Goal: Task Accomplishment & Management: Complete application form

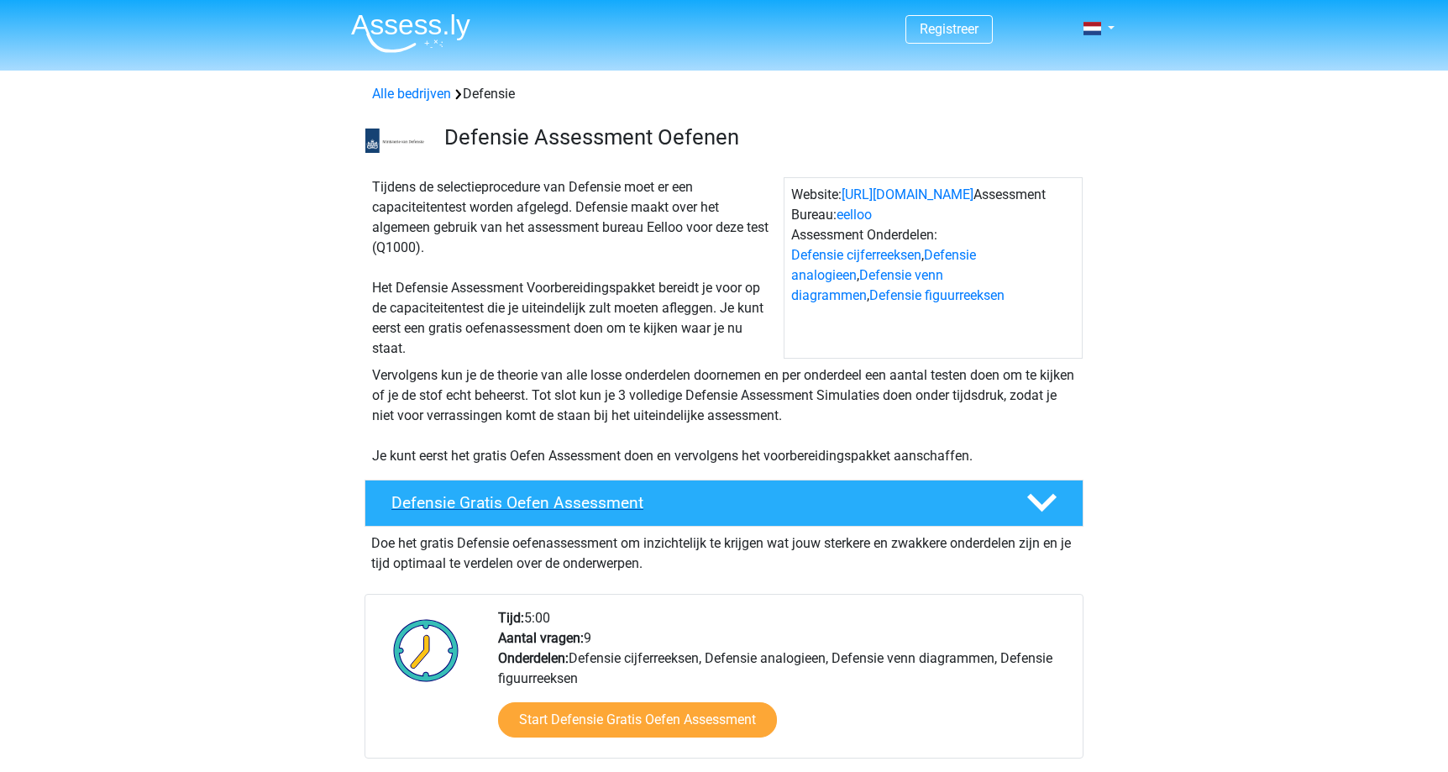
click at [571, 502] on h4 "Defensie Gratis Oefen Assessment" at bounding box center [695, 502] width 608 height 19
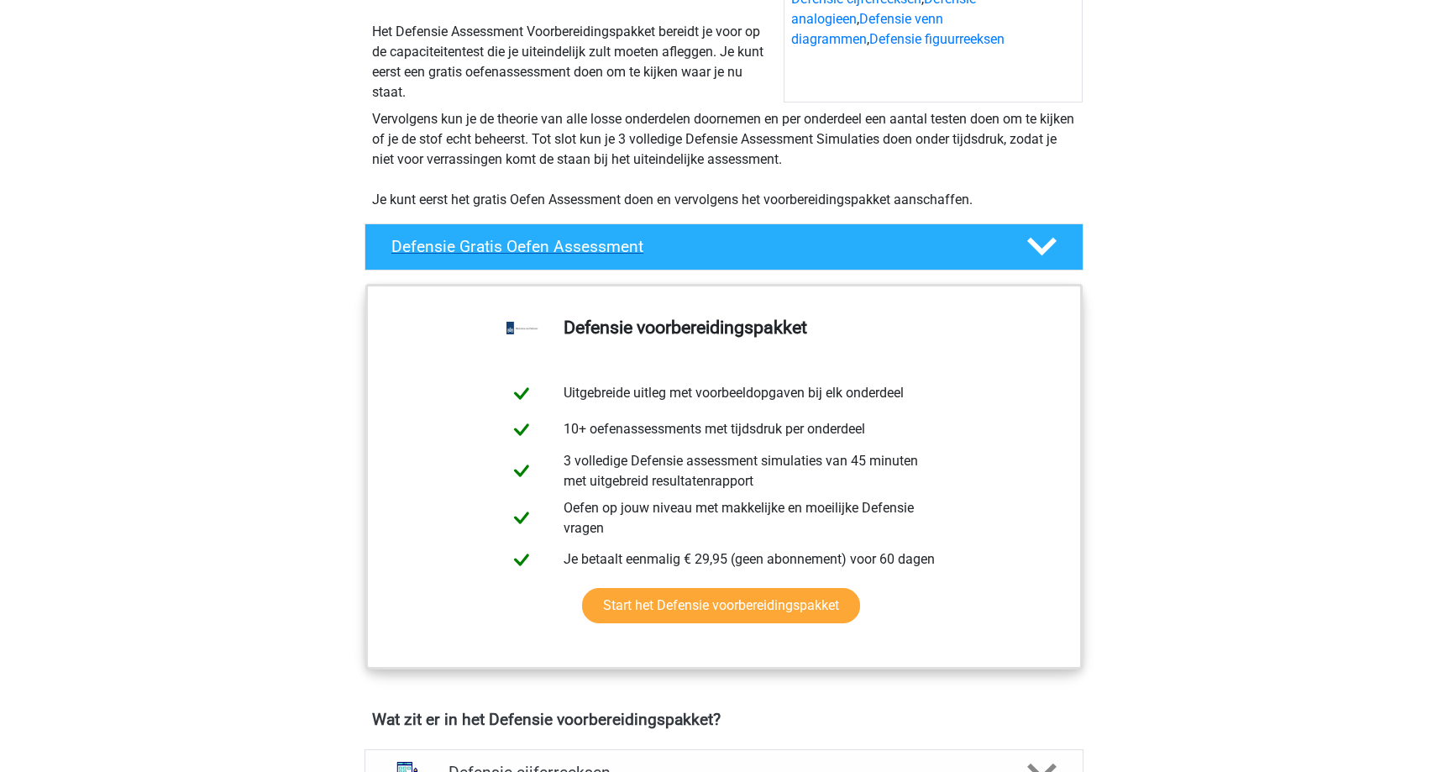
scroll to position [275, 0]
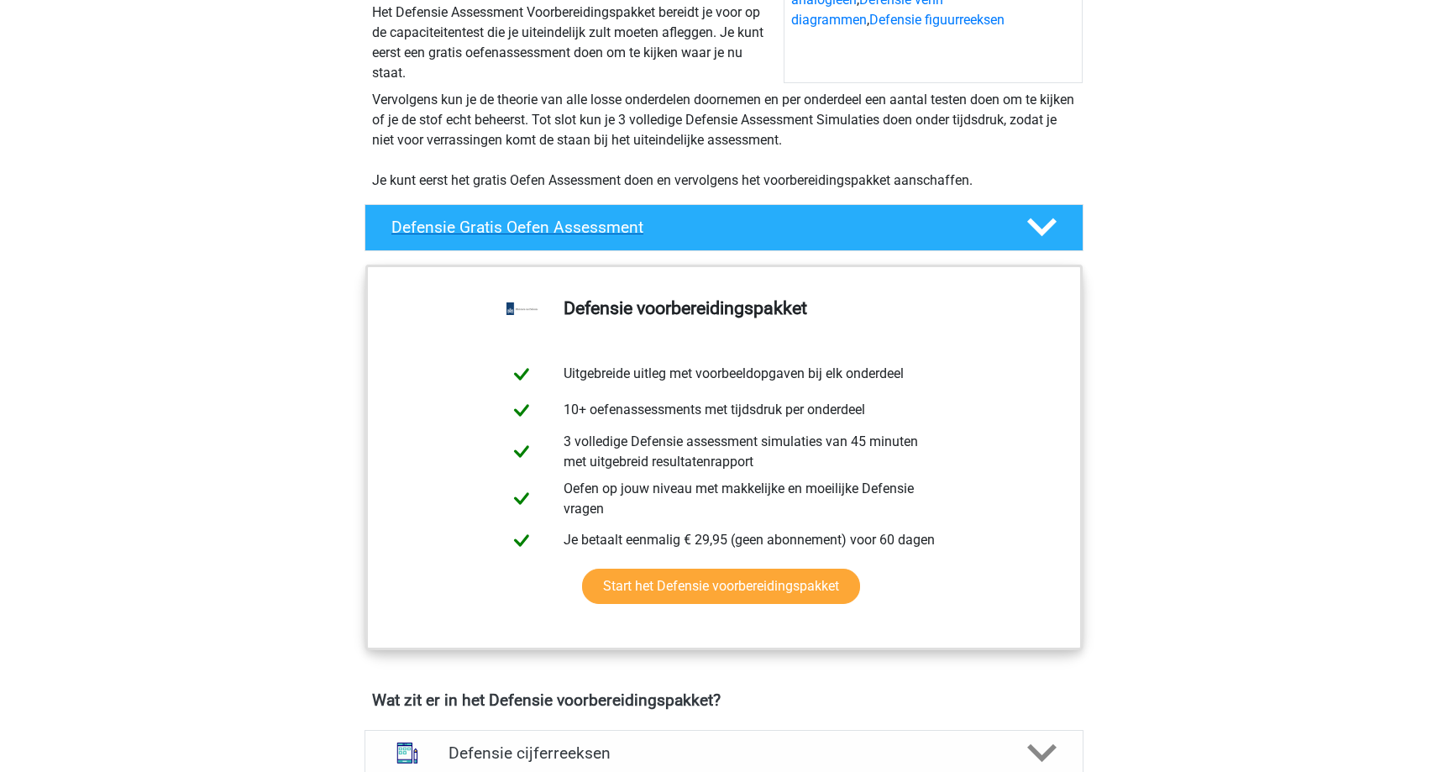
click at [681, 229] on h4 "Defensie Gratis Oefen Assessment" at bounding box center [695, 227] width 608 height 19
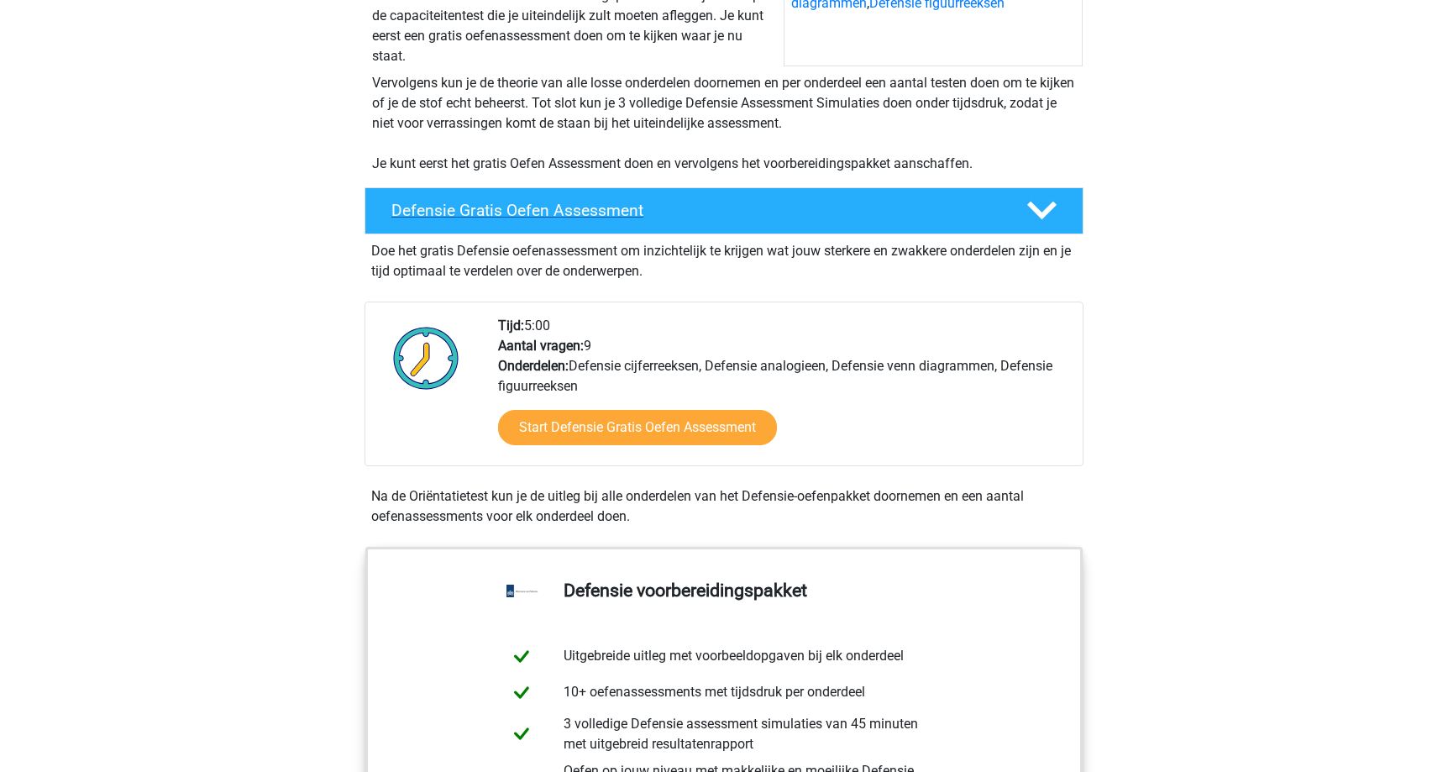
scroll to position [307, 0]
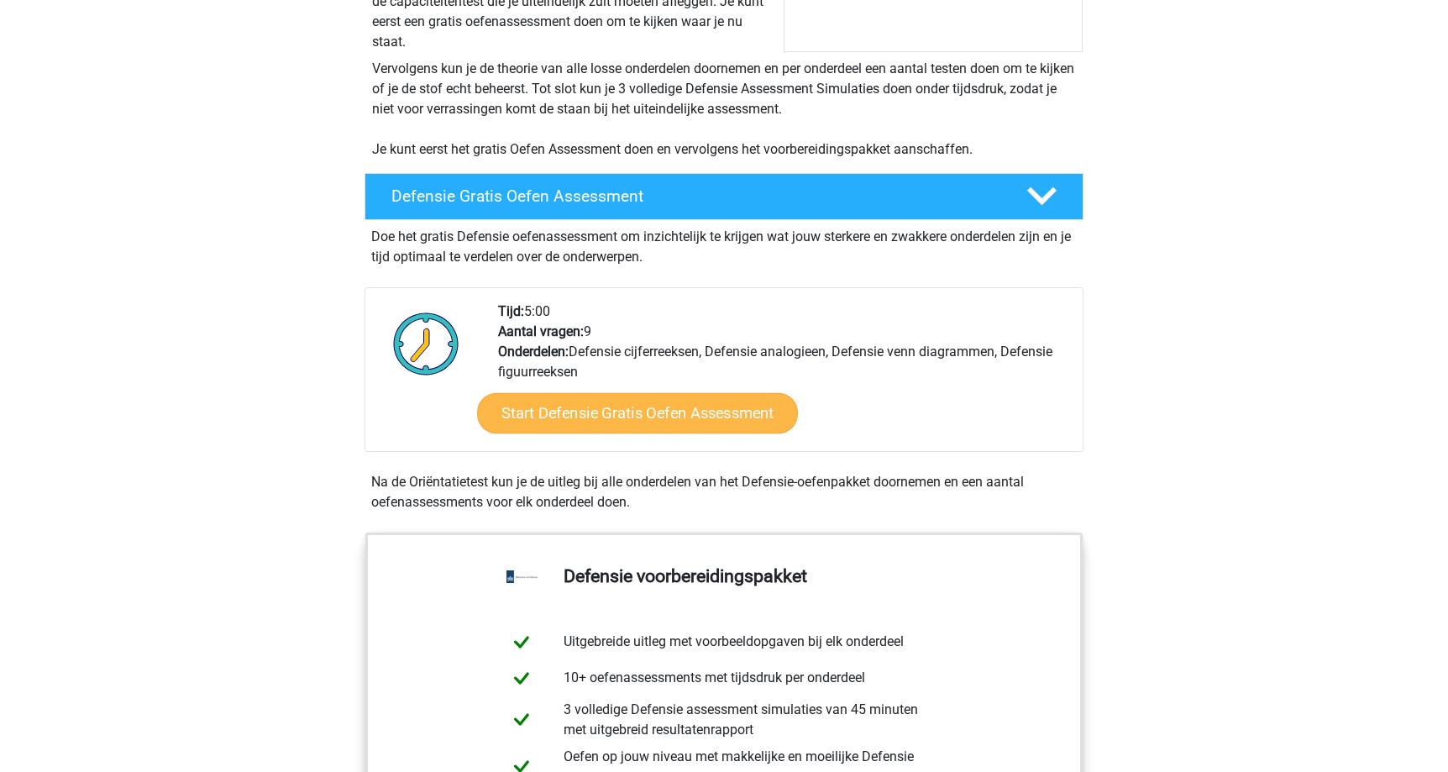
click at [670, 417] on link "Start Defensie Gratis Oefen Assessment" at bounding box center [637, 413] width 321 height 40
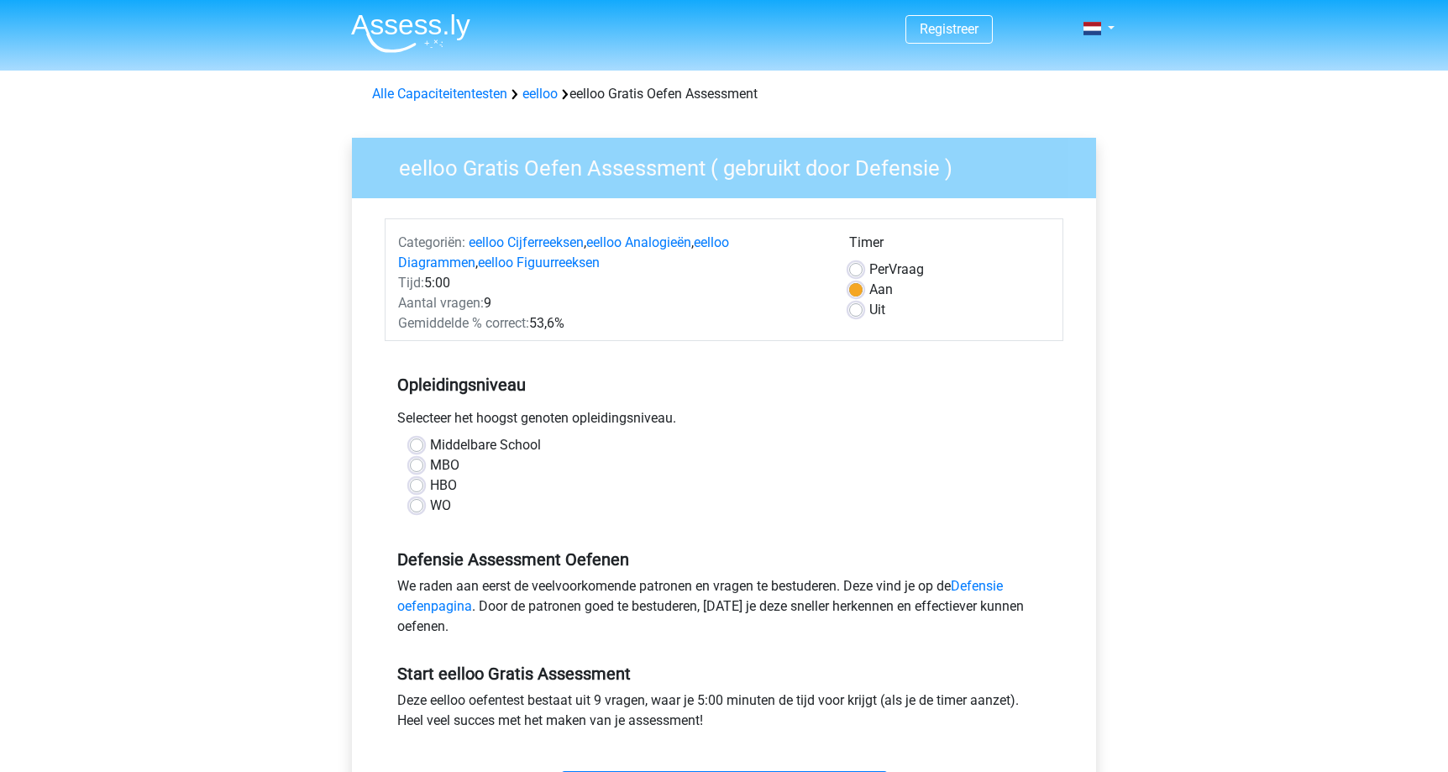
click at [430, 447] on label "Middelbare School" at bounding box center [485, 445] width 111 height 20
click at [420, 447] on input "Middelbare School" at bounding box center [416, 443] width 13 height 17
radio input "true"
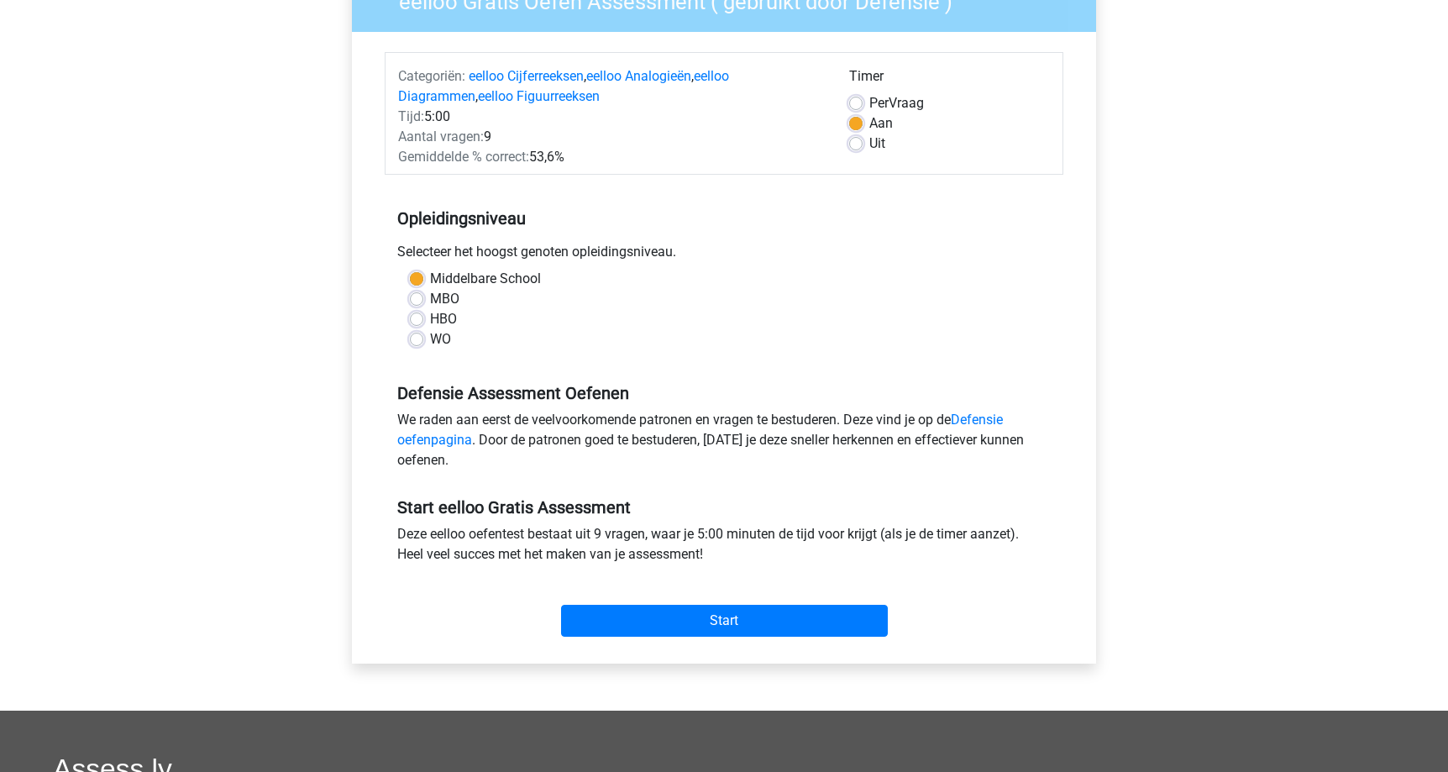
scroll to position [172, 0]
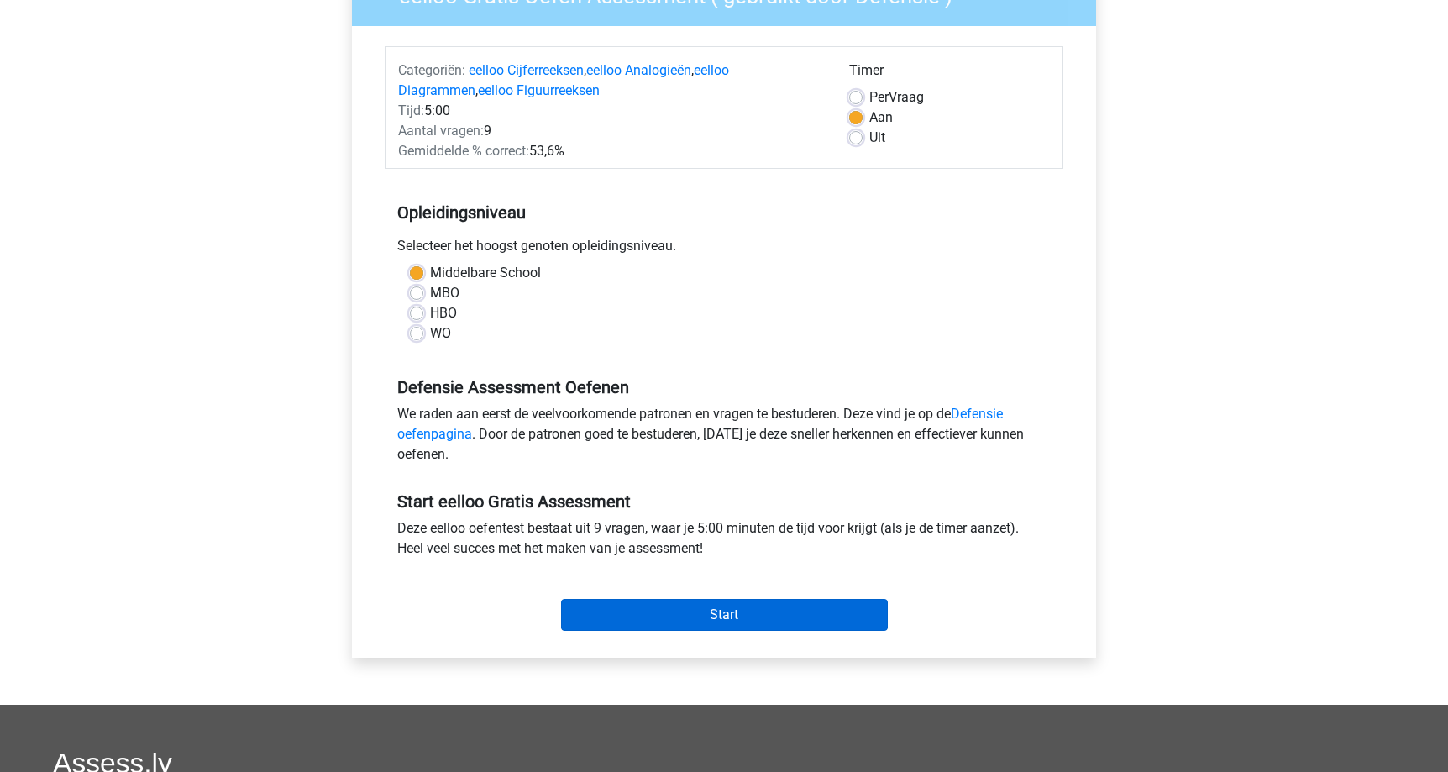
click at [714, 607] on input "Start" at bounding box center [724, 615] width 327 height 32
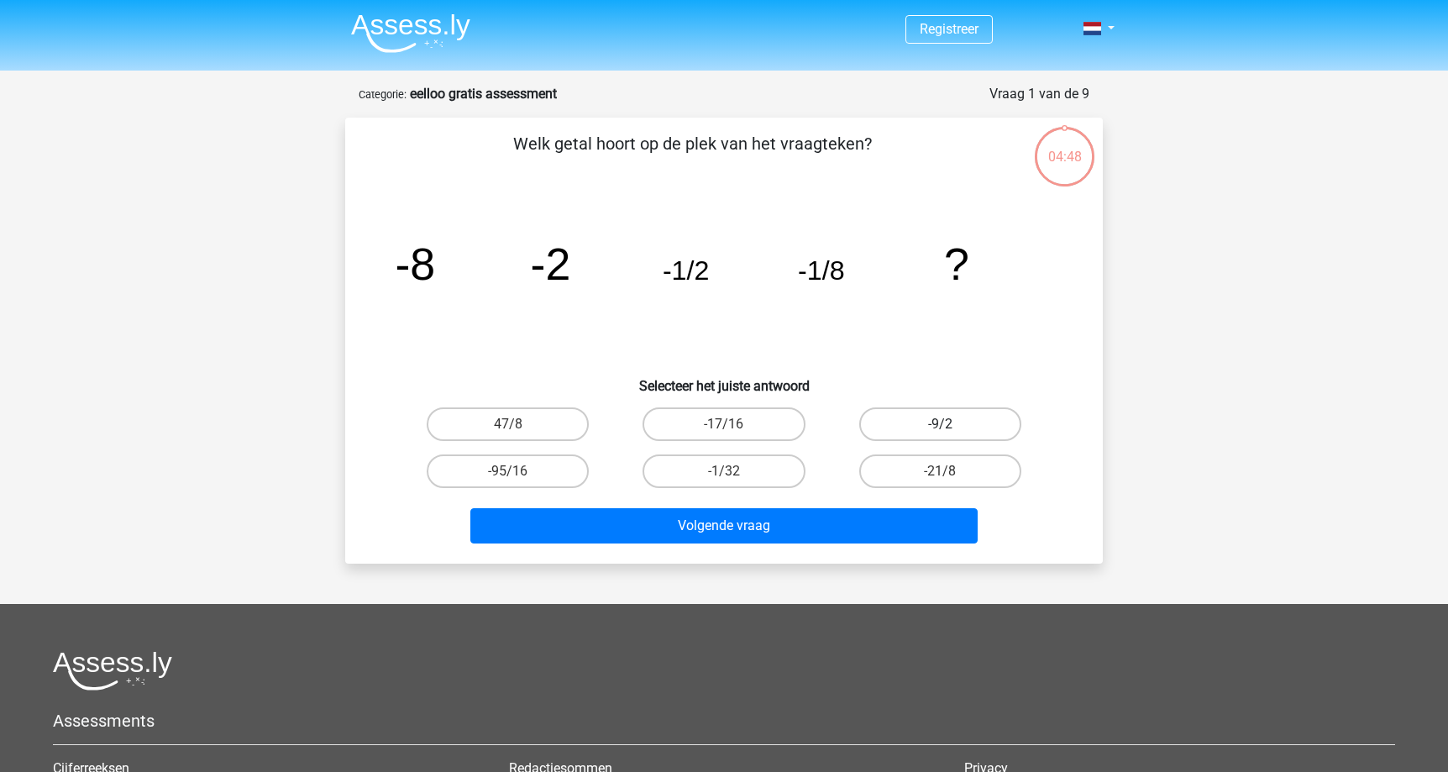
click at [881, 426] on label "-9/2" at bounding box center [940, 424] width 162 height 34
click at [940, 426] on input "-9/2" at bounding box center [945, 429] width 11 height 11
radio input "true"
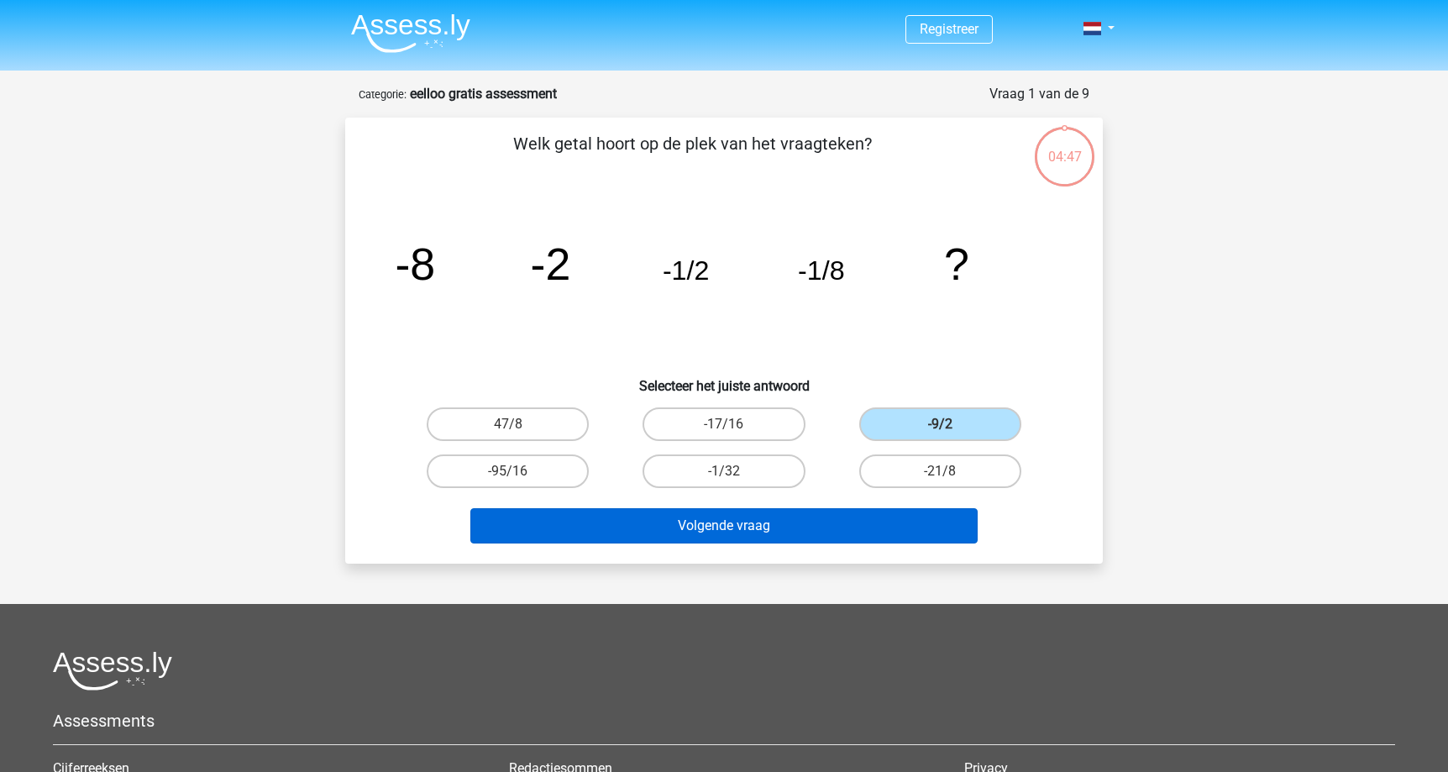
click at [784, 517] on button "Volgende vraag" at bounding box center [724, 525] width 508 height 35
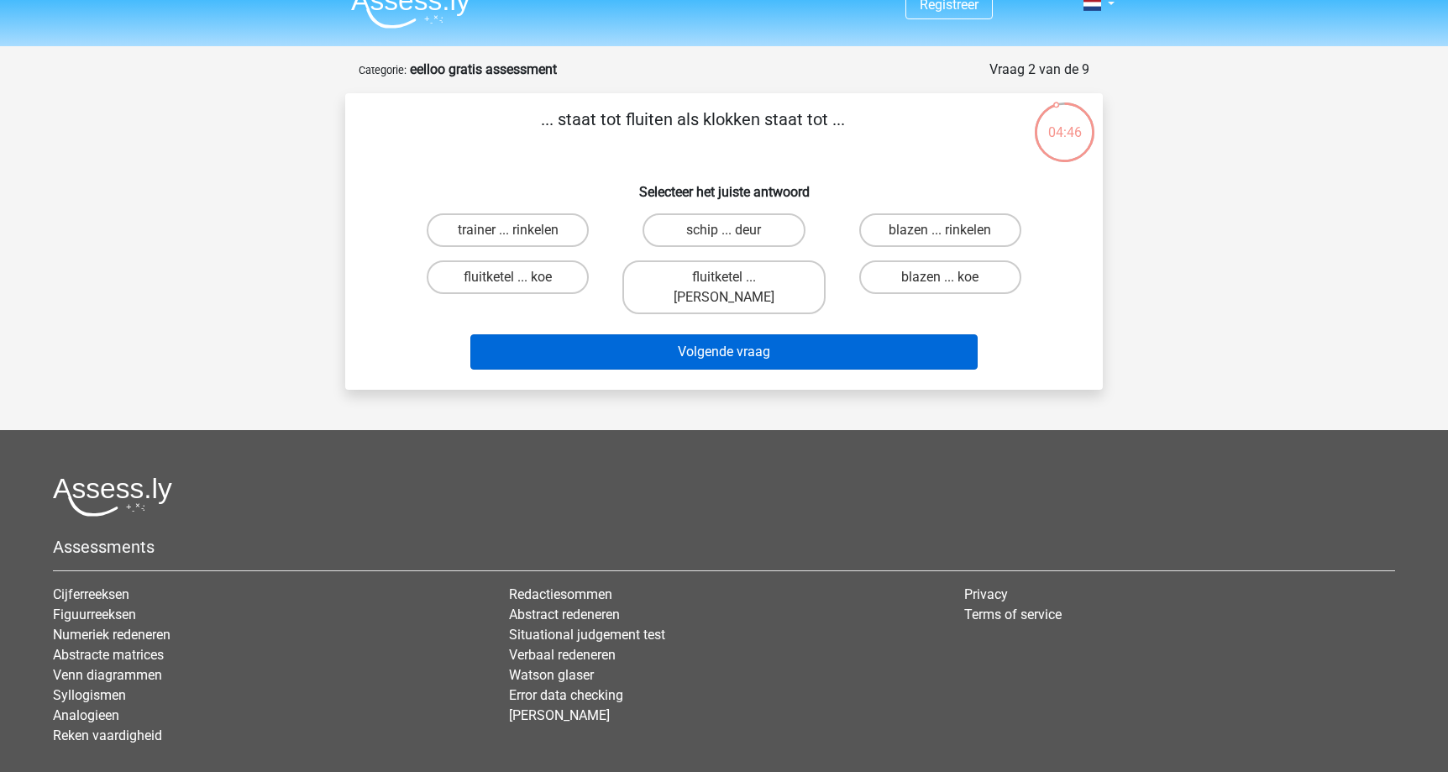
scroll to position [13, 0]
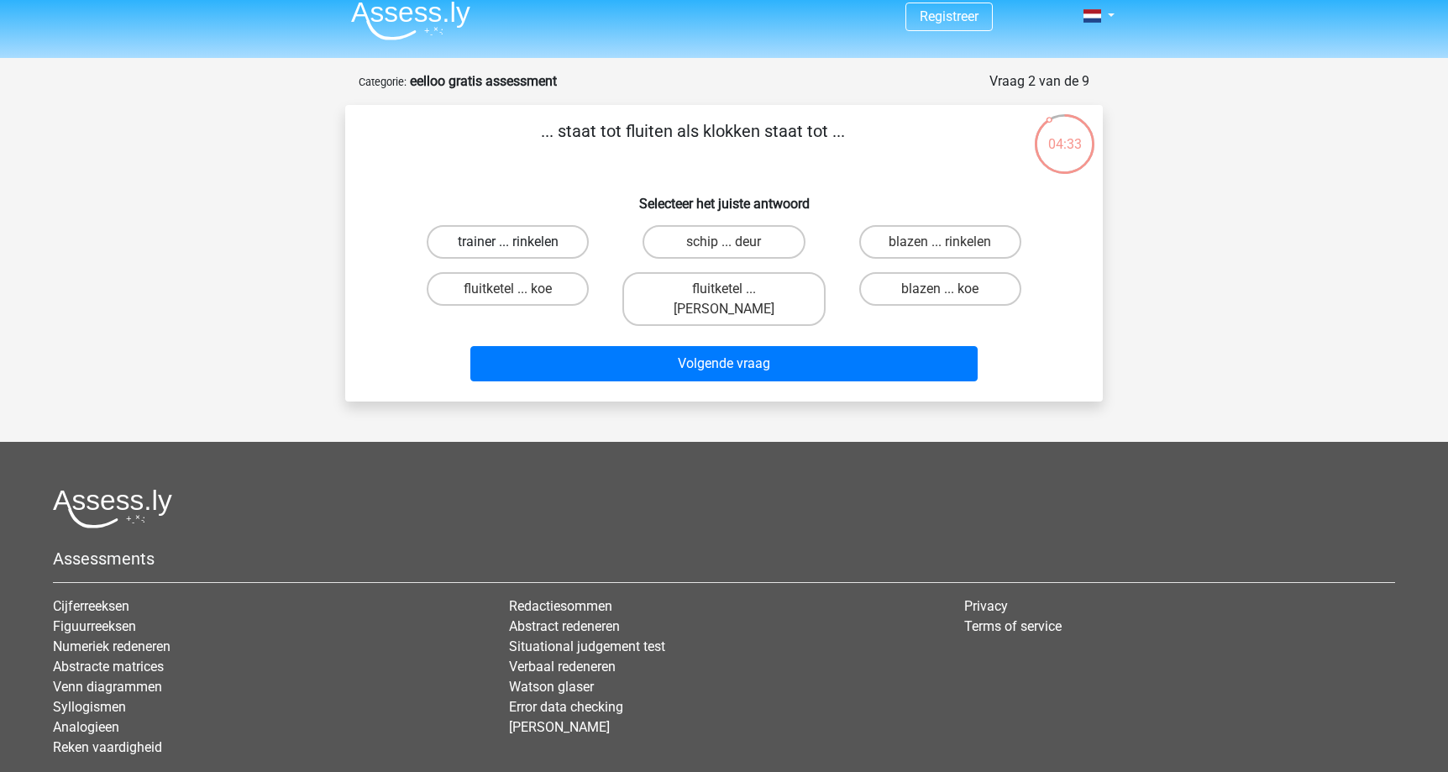
click at [548, 249] on label "trainer ... rinkelen" at bounding box center [508, 242] width 162 height 34
click at [519, 249] on input "trainer ... rinkelen" at bounding box center [513, 247] width 11 height 11
radio input "true"
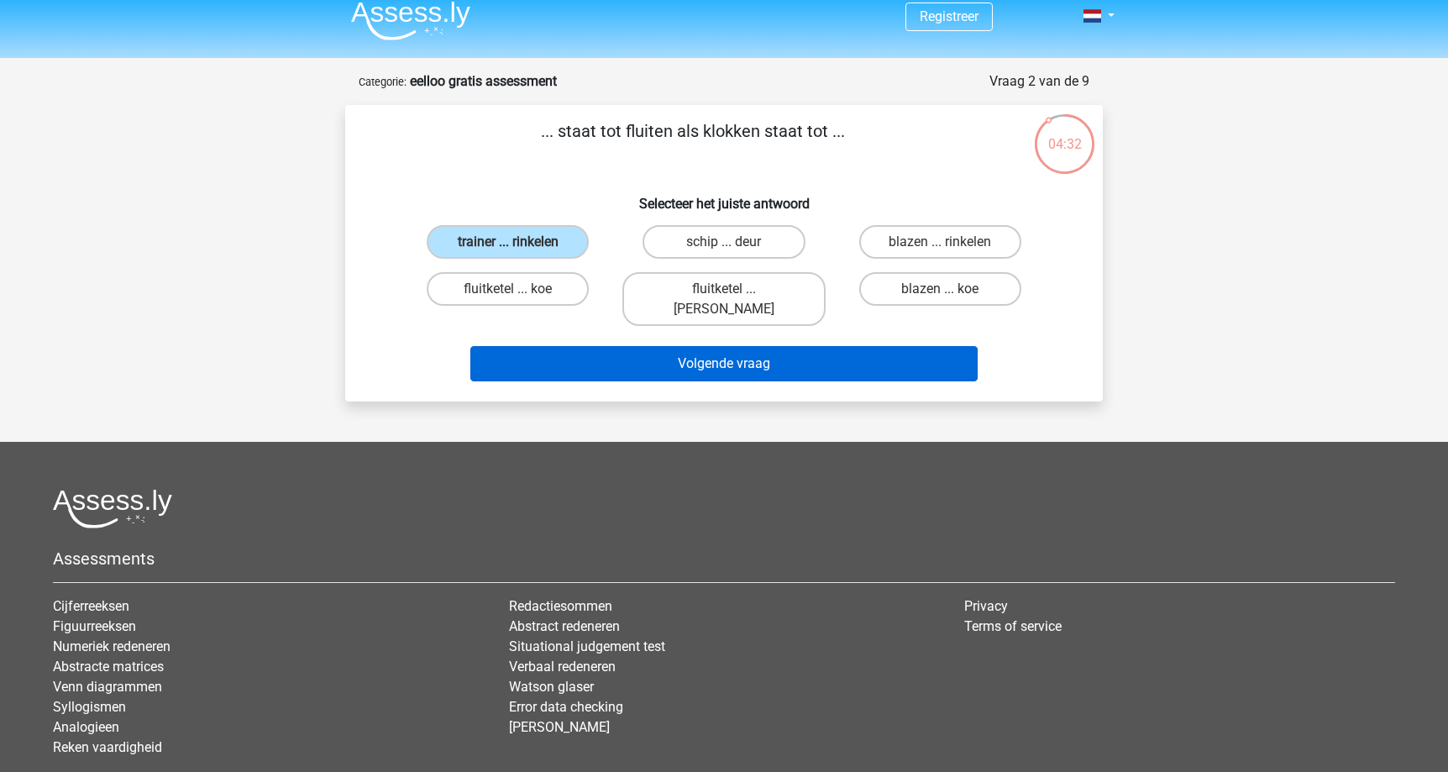
click at [643, 354] on button "Volgende vraag" at bounding box center [724, 363] width 508 height 35
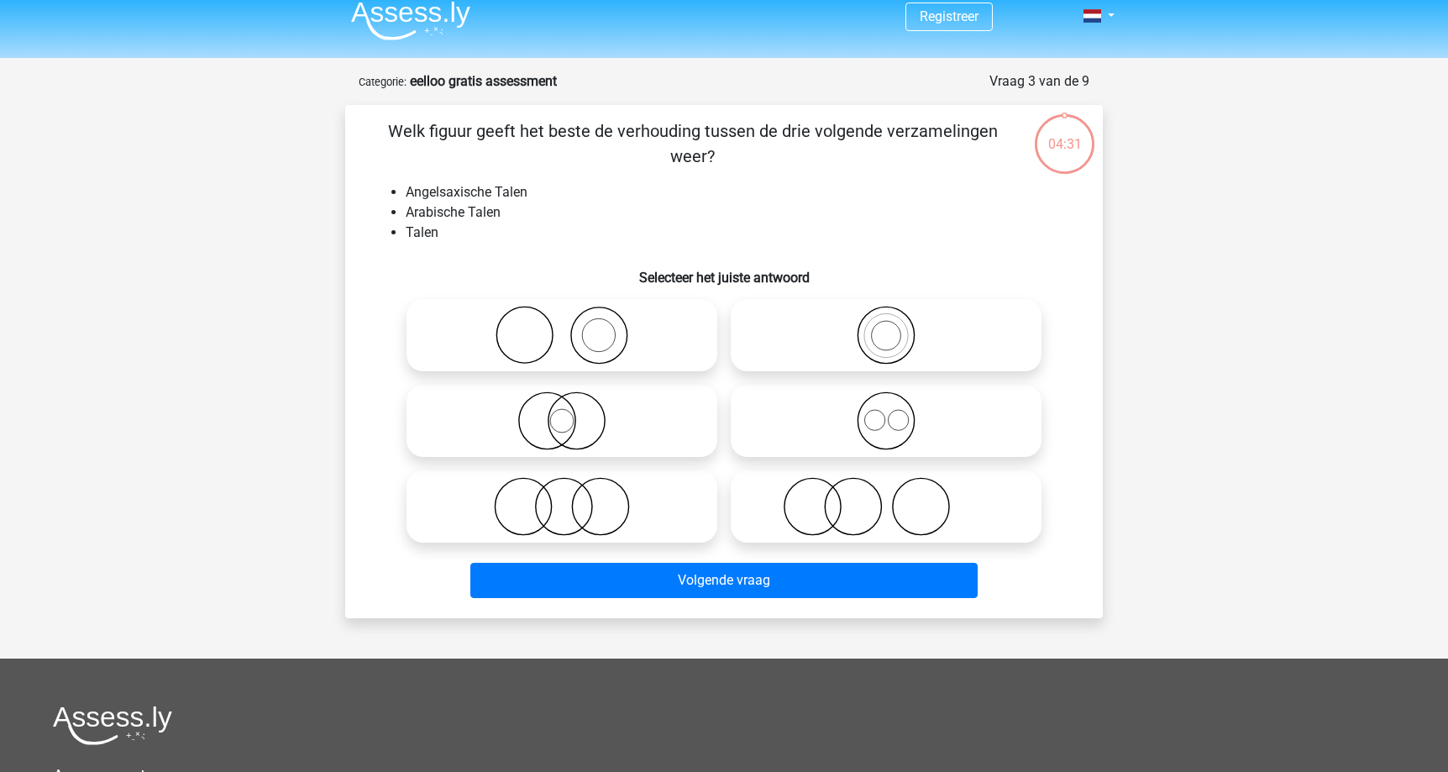
scroll to position [84, 0]
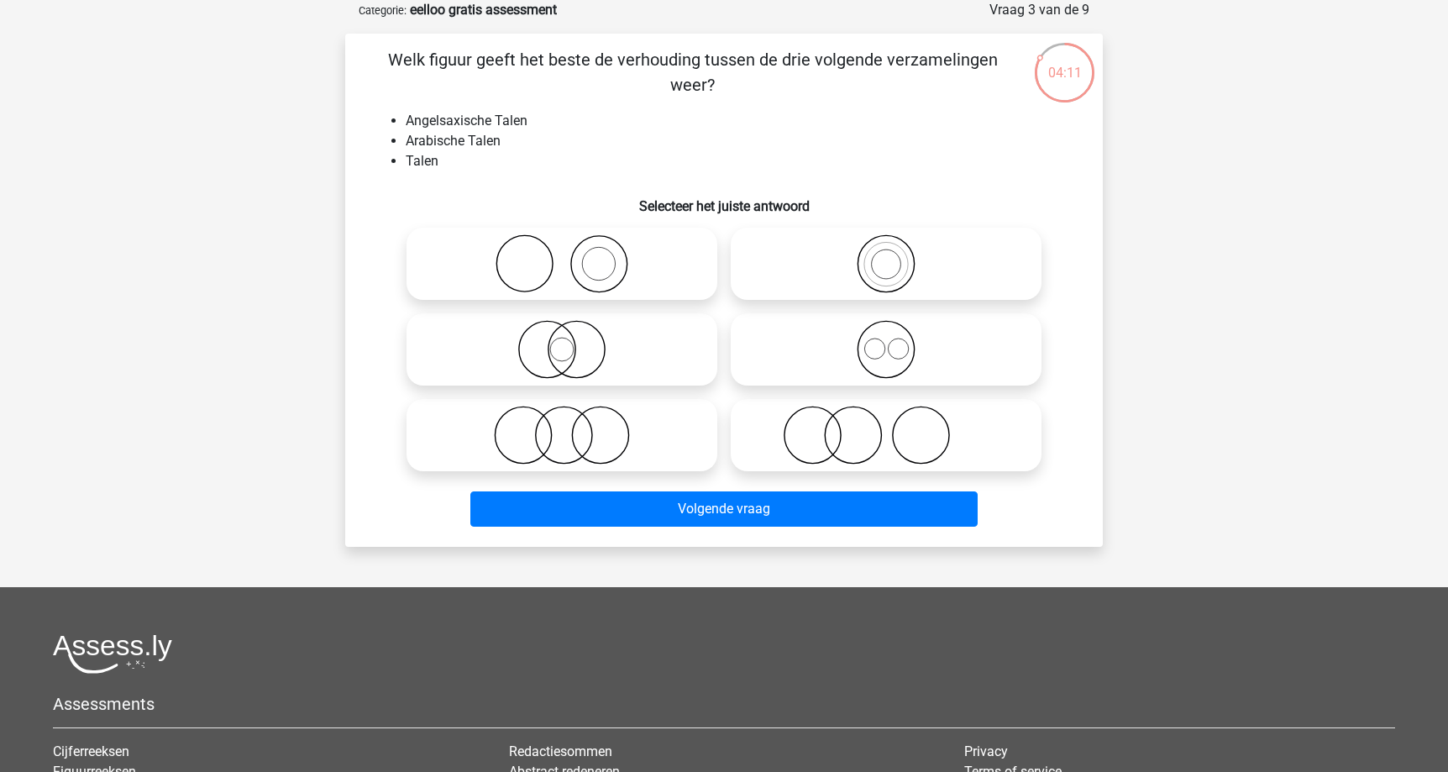
click at [684, 281] on icon at bounding box center [561, 263] width 297 height 59
click at [573, 255] on input "radio" at bounding box center [567, 249] width 11 height 11
radio input "true"
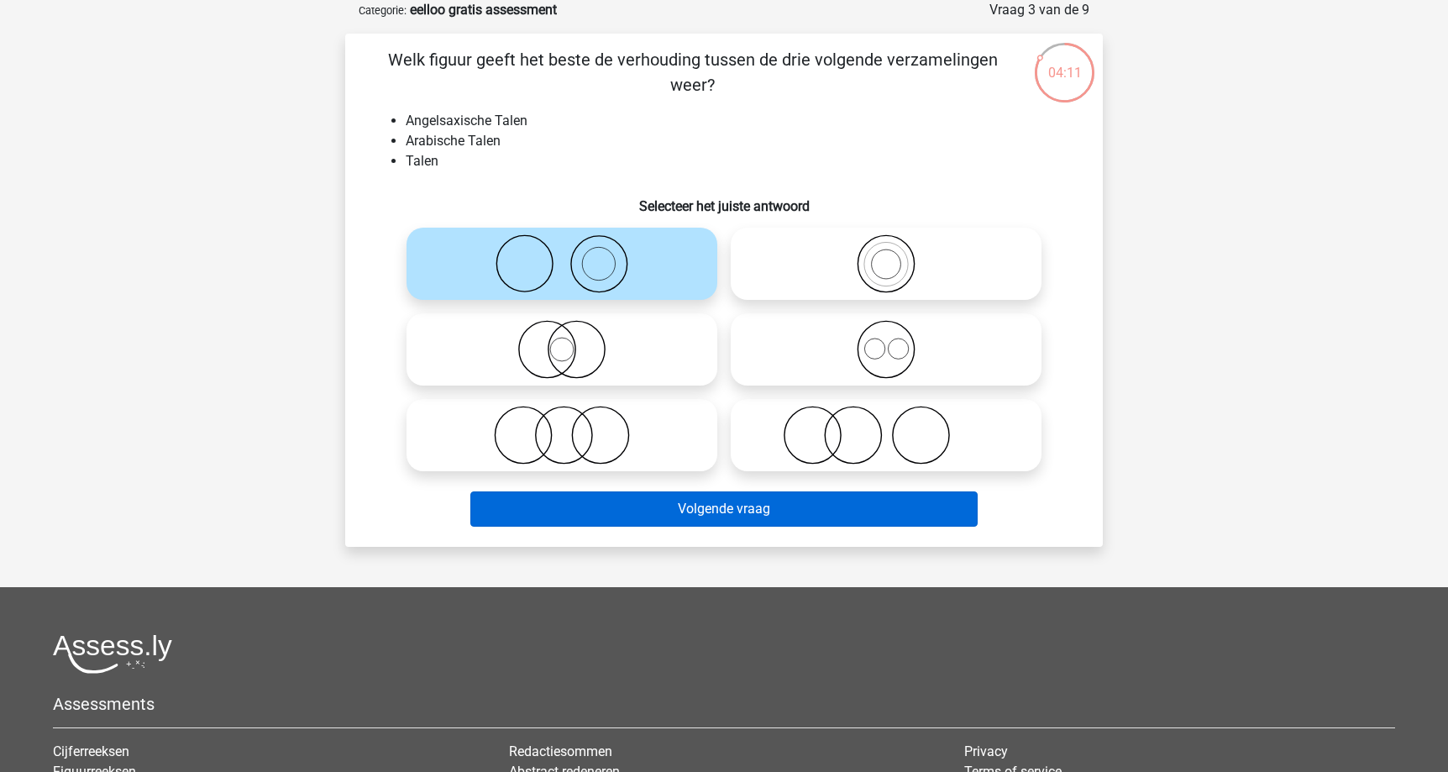
click at [699, 499] on button "Volgende vraag" at bounding box center [724, 508] width 508 height 35
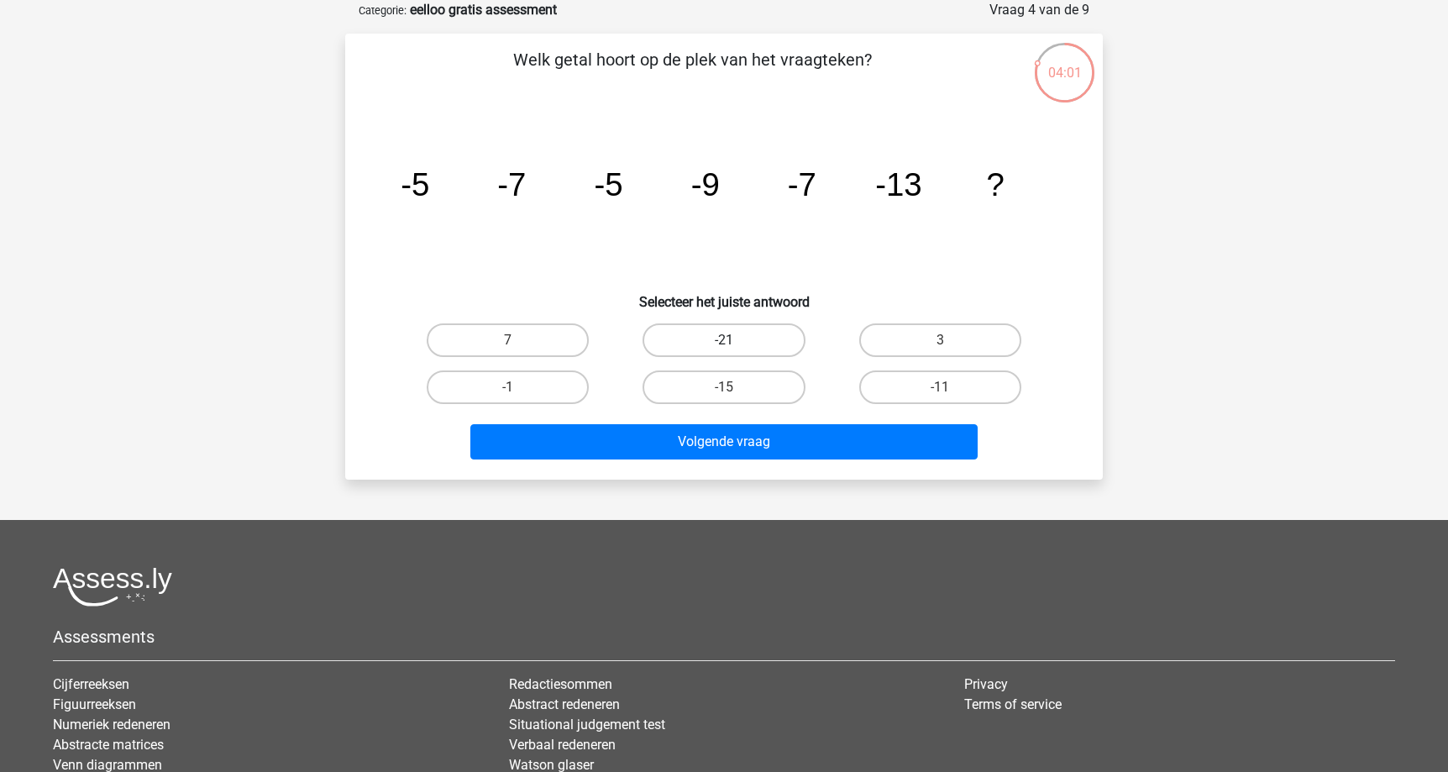
click at [789, 339] on label "-21" at bounding box center [723, 340] width 162 height 34
click at [735, 340] on input "-21" at bounding box center [729, 345] width 11 height 11
radio input "true"
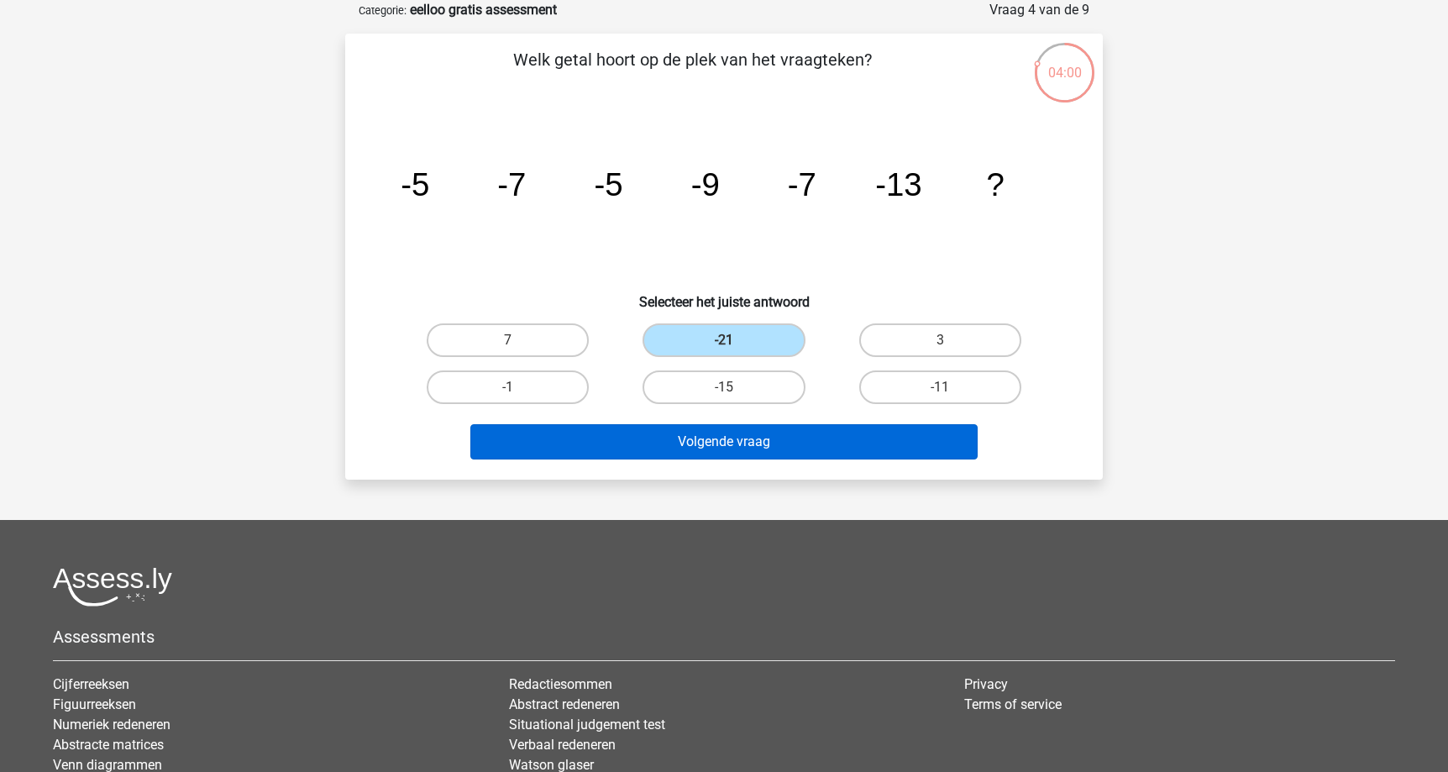
click at [786, 441] on button "Volgende vraag" at bounding box center [724, 441] width 508 height 35
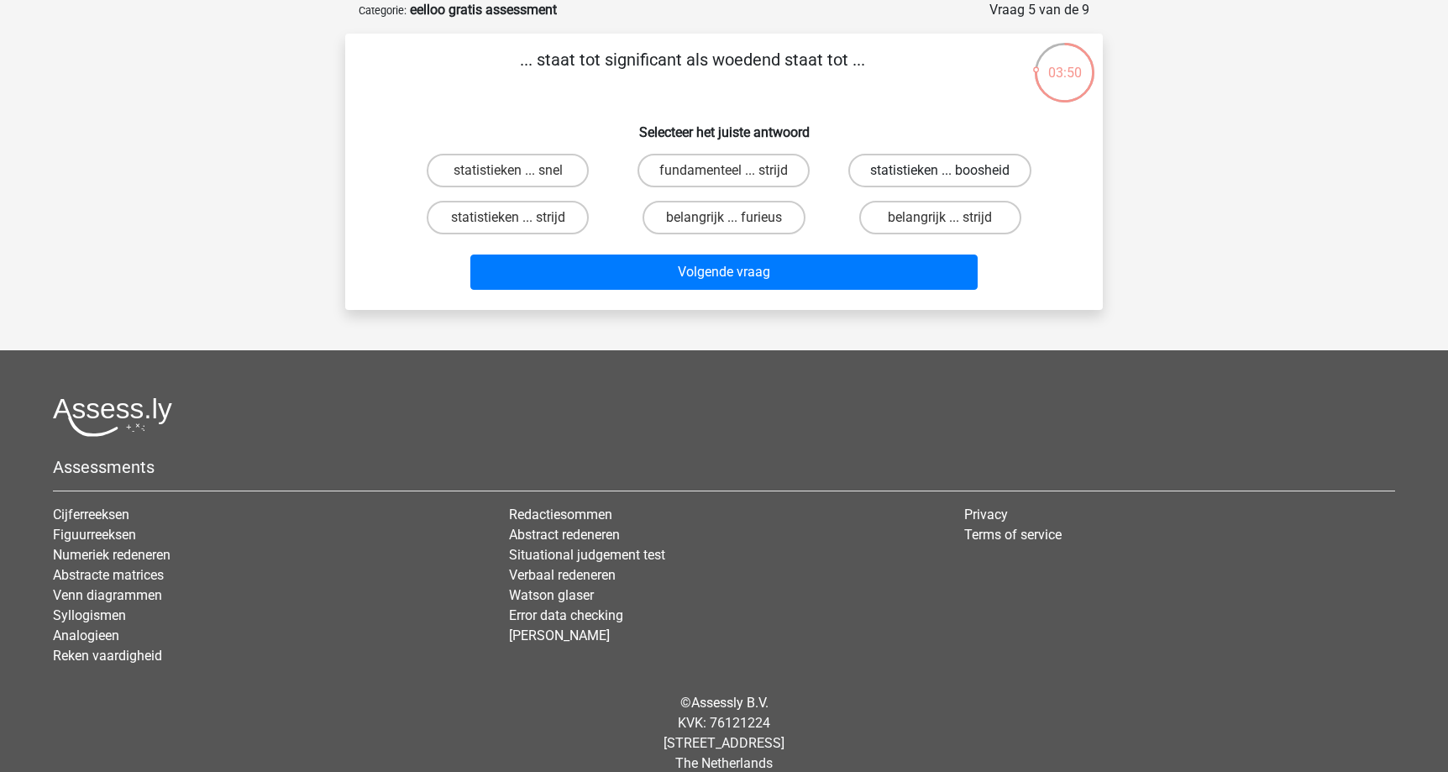
click at [902, 167] on label "statistieken ... boosheid" at bounding box center [939, 171] width 183 height 34
click at [940, 170] on input "statistieken ... boosheid" at bounding box center [945, 175] width 11 height 11
radio input "true"
click at [766, 171] on label "fundamenteel ... strijd" at bounding box center [723, 171] width 172 height 34
click at [735, 171] on input "fundamenteel ... strijd" at bounding box center [729, 175] width 11 height 11
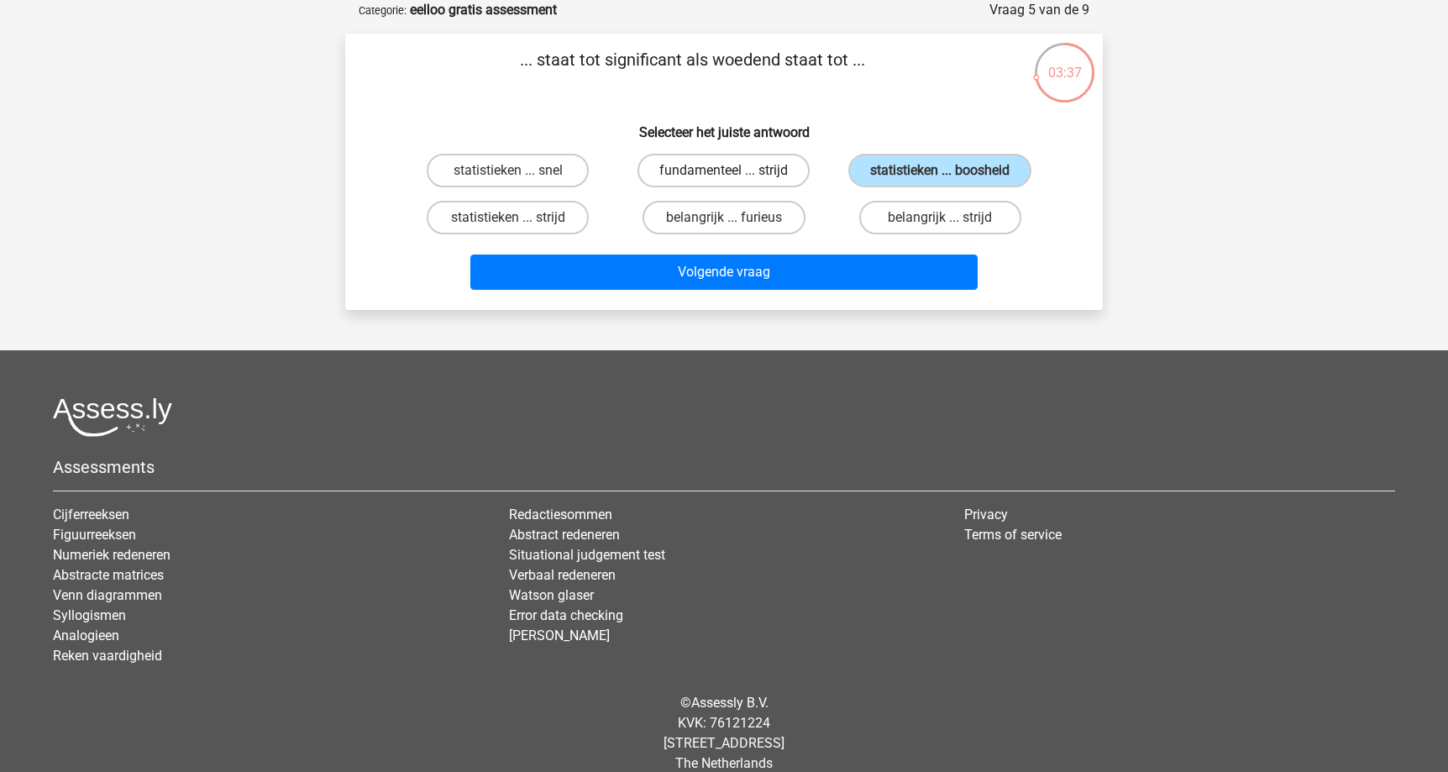
radio input "true"
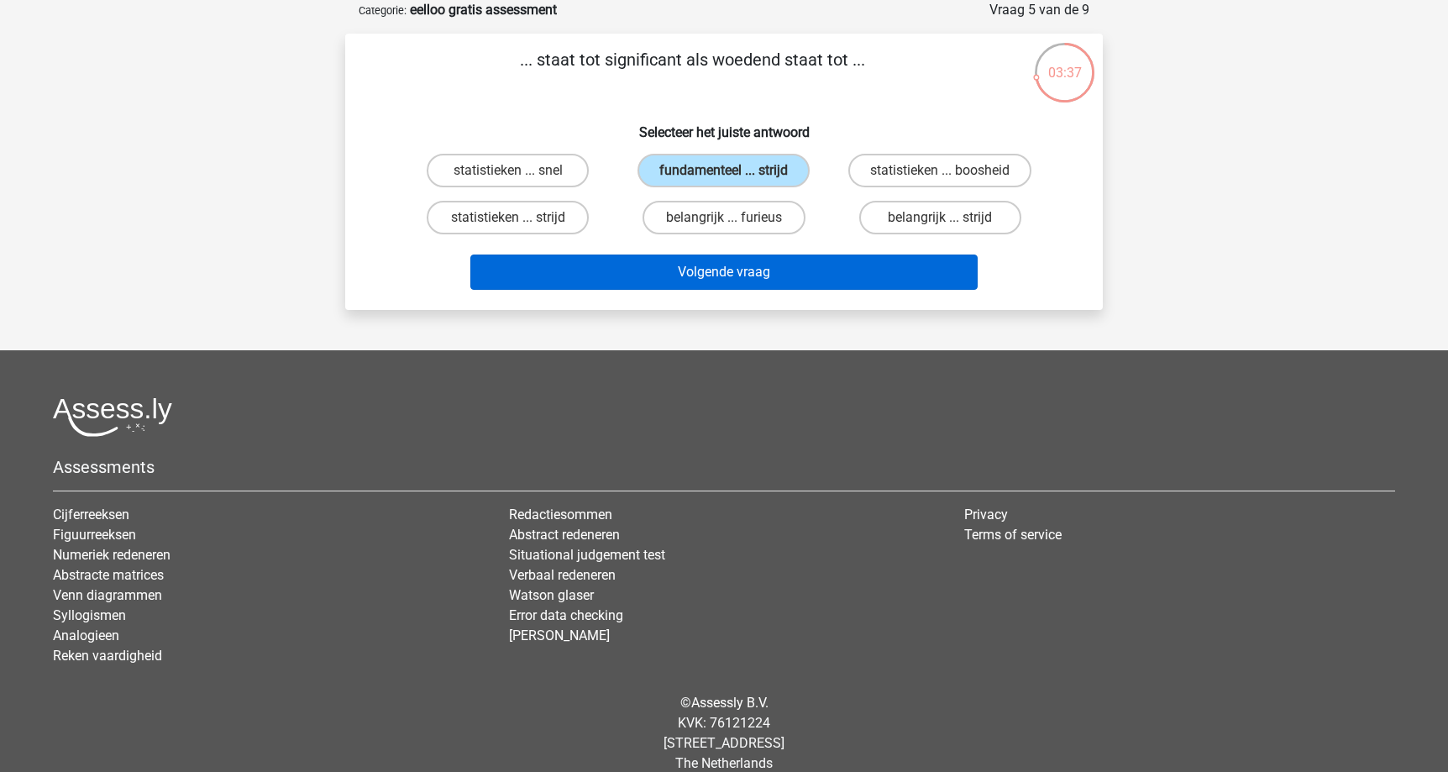
click at [767, 260] on button "Volgende vraag" at bounding box center [724, 271] width 508 height 35
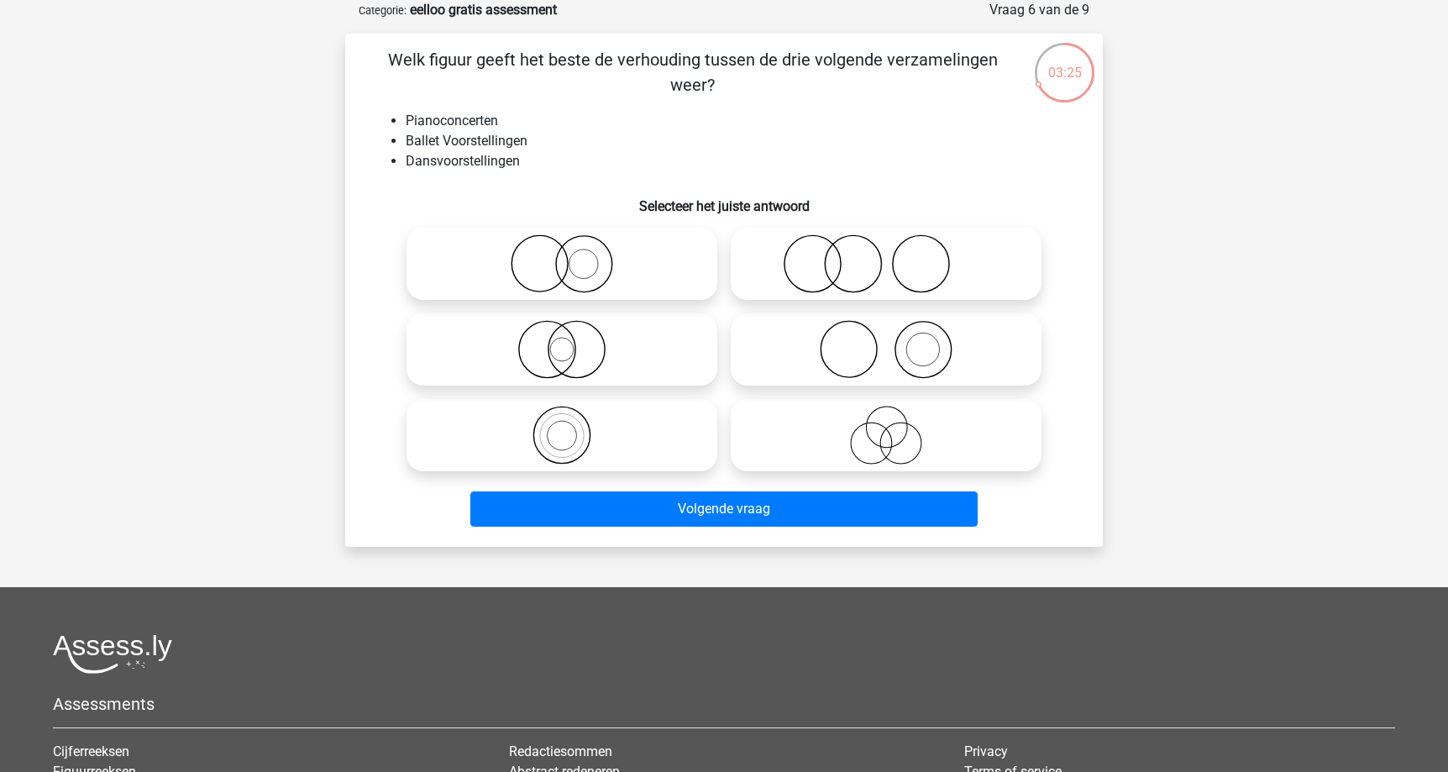
click at [569, 256] on icon at bounding box center [561, 263] width 297 height 59
click at [569, 255] on input "radio" at bounding box center [567, 249] width 11 height 11
radio input "true"
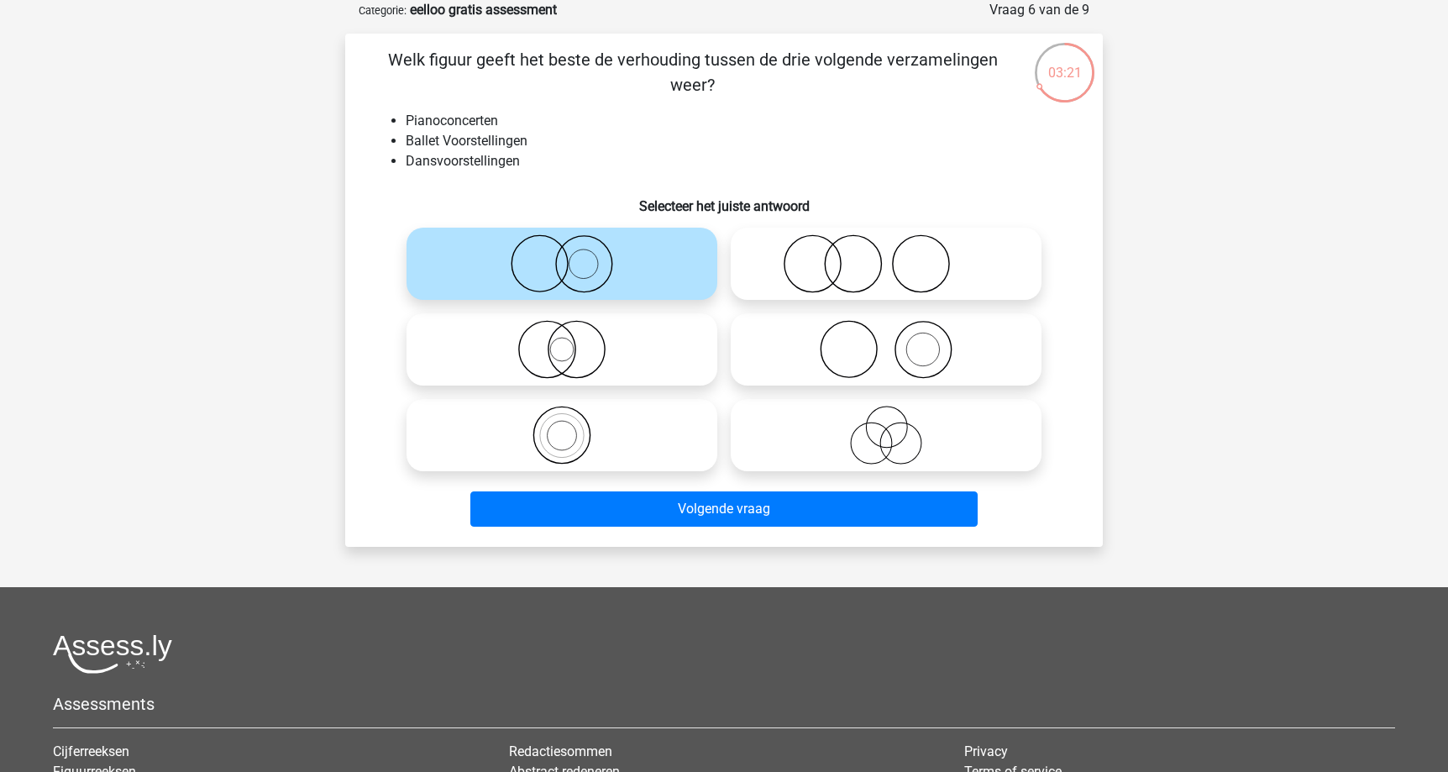
click at [831, 246] on circle at bounding box center [853, 264] width 56 height 56
click at [886, 246] on input "radio" at bounding box center [891, 249] width 11 height 11
radio input "true"
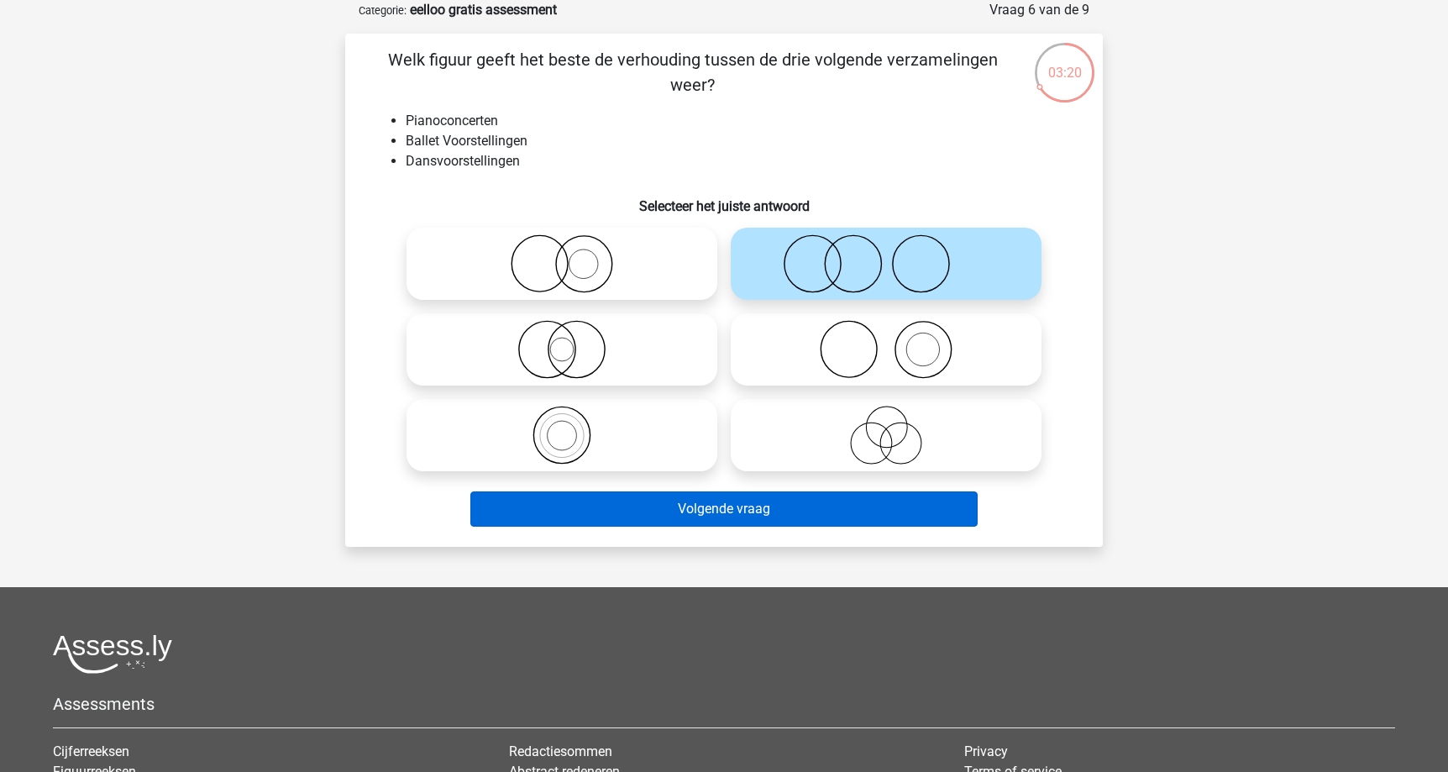
click at [756, 506] on button "Volgende vraag" at bounding box center [724, 508] width 508 height 35
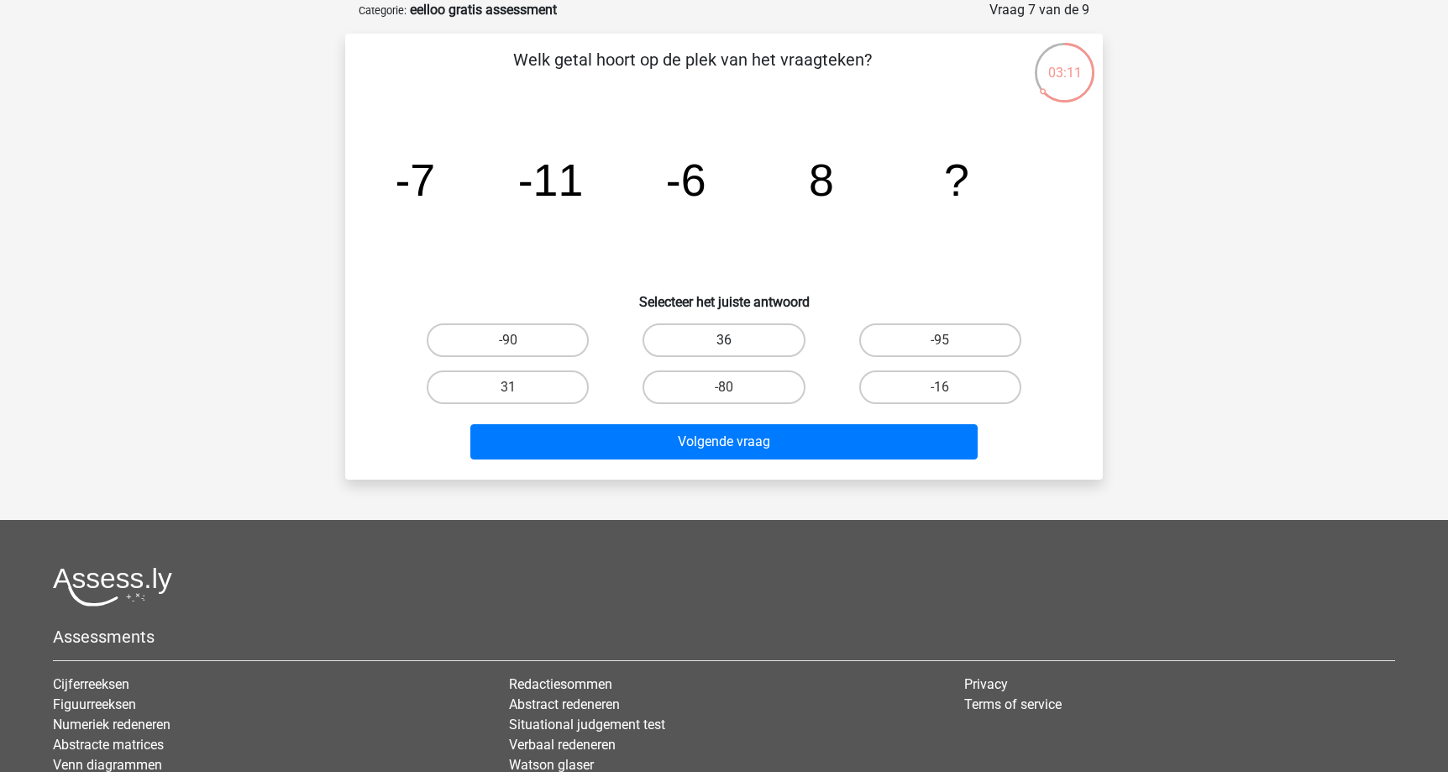
click at [778, 343] on label "36" at bounding box center [723, 340] width 162 height 34
click at [735, 343] on input "36" at bounding box center [729, 345] width 11 height 11
radio input "true"
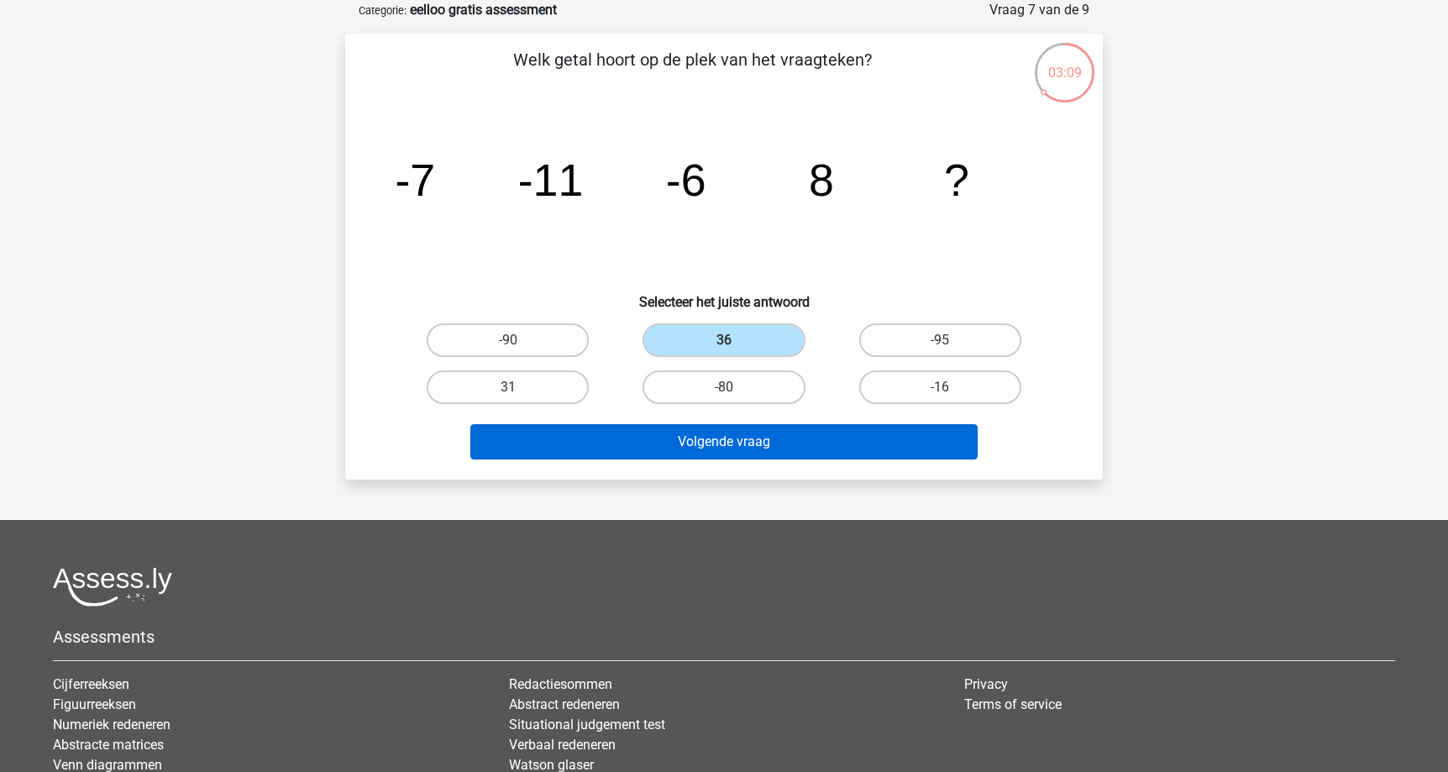
click at [828, 429] on button "Volgende vraag" at bounding box center [724, 441] width 508 height 35
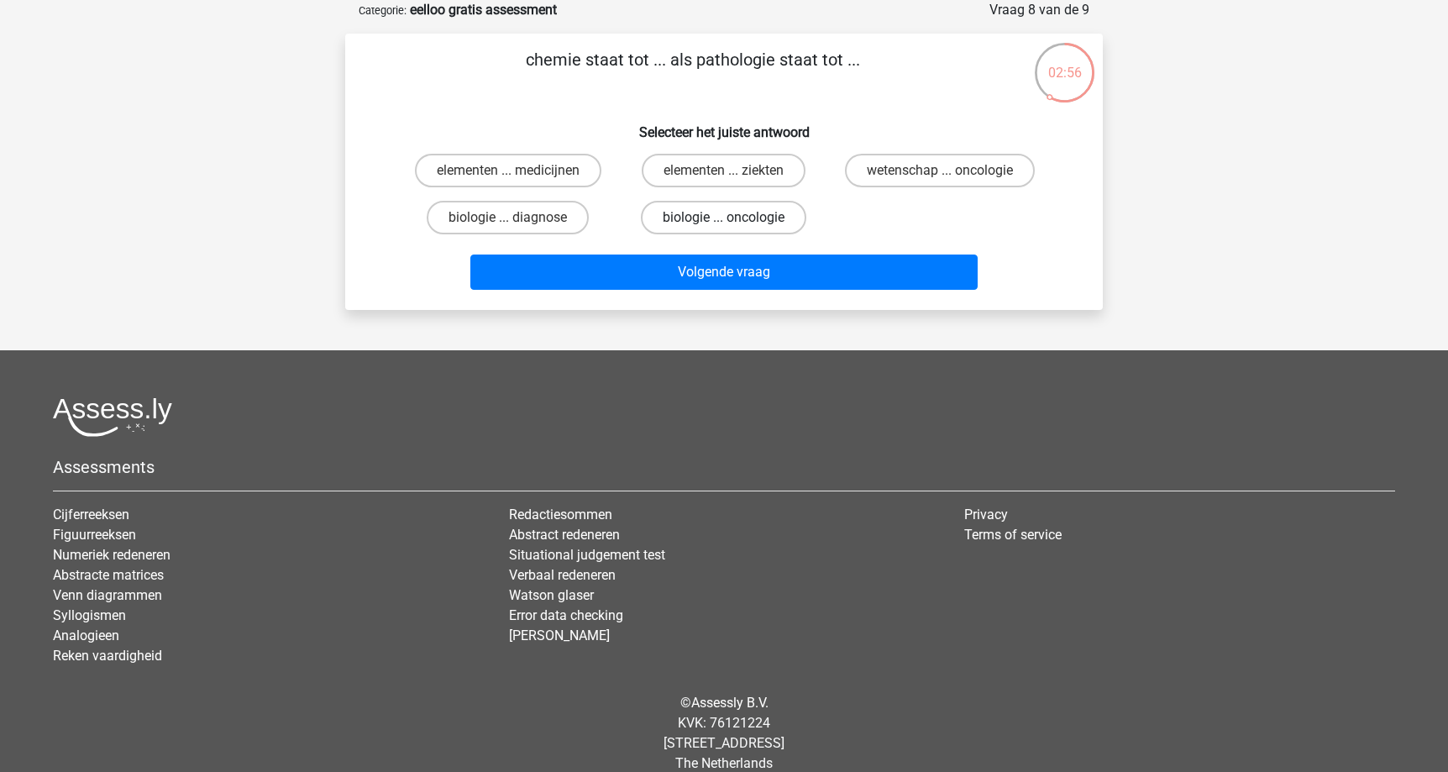
click at [706, 225] on label "biologie ... oncologie" at bounding box center [723, 218] width 165 height 34
click at [724, 225] on input "biologie ... oncologie" at bounding box center [729, 223] width 11 height 11
radio input "true"
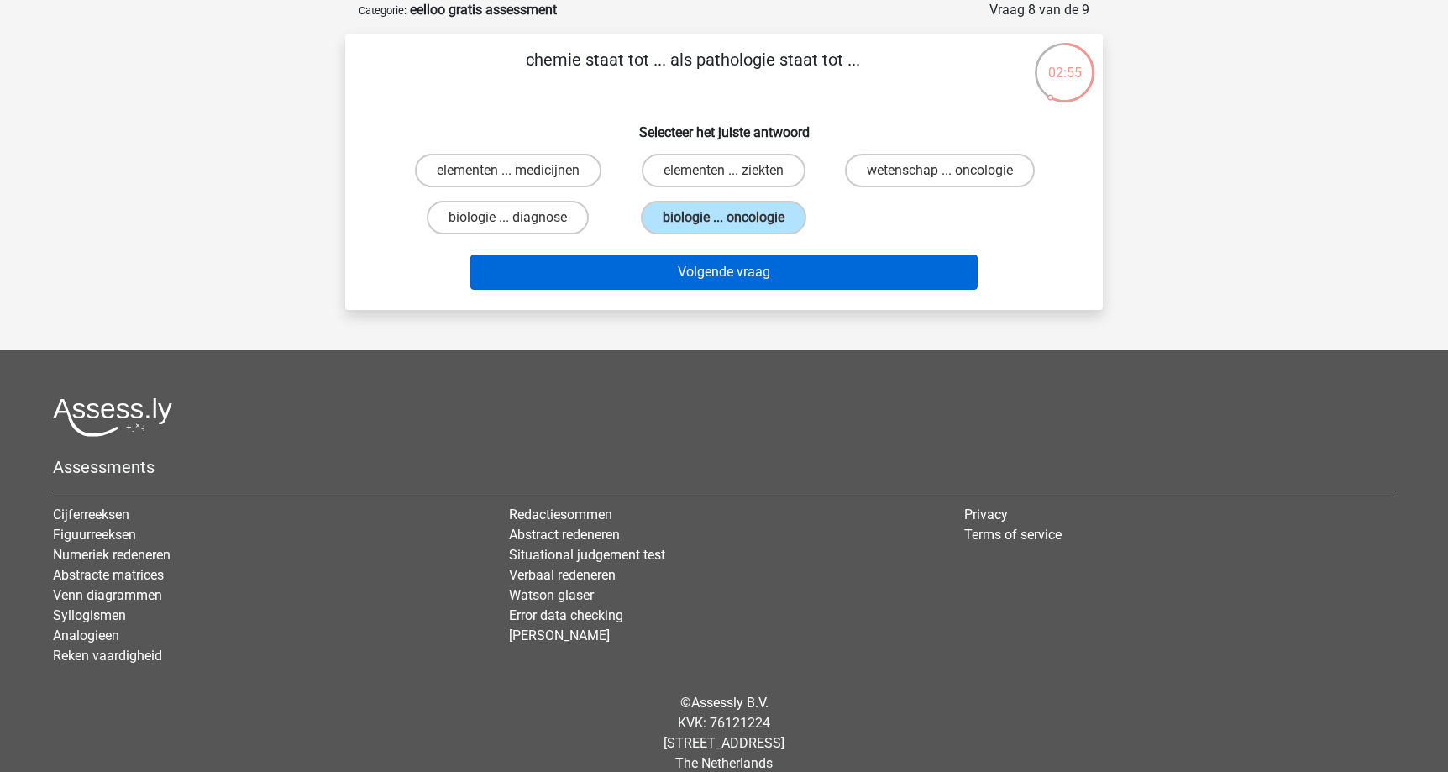
click at [710, 265] on button "Volgende vraag" at bounding box center [724, 271] width 508 height 35
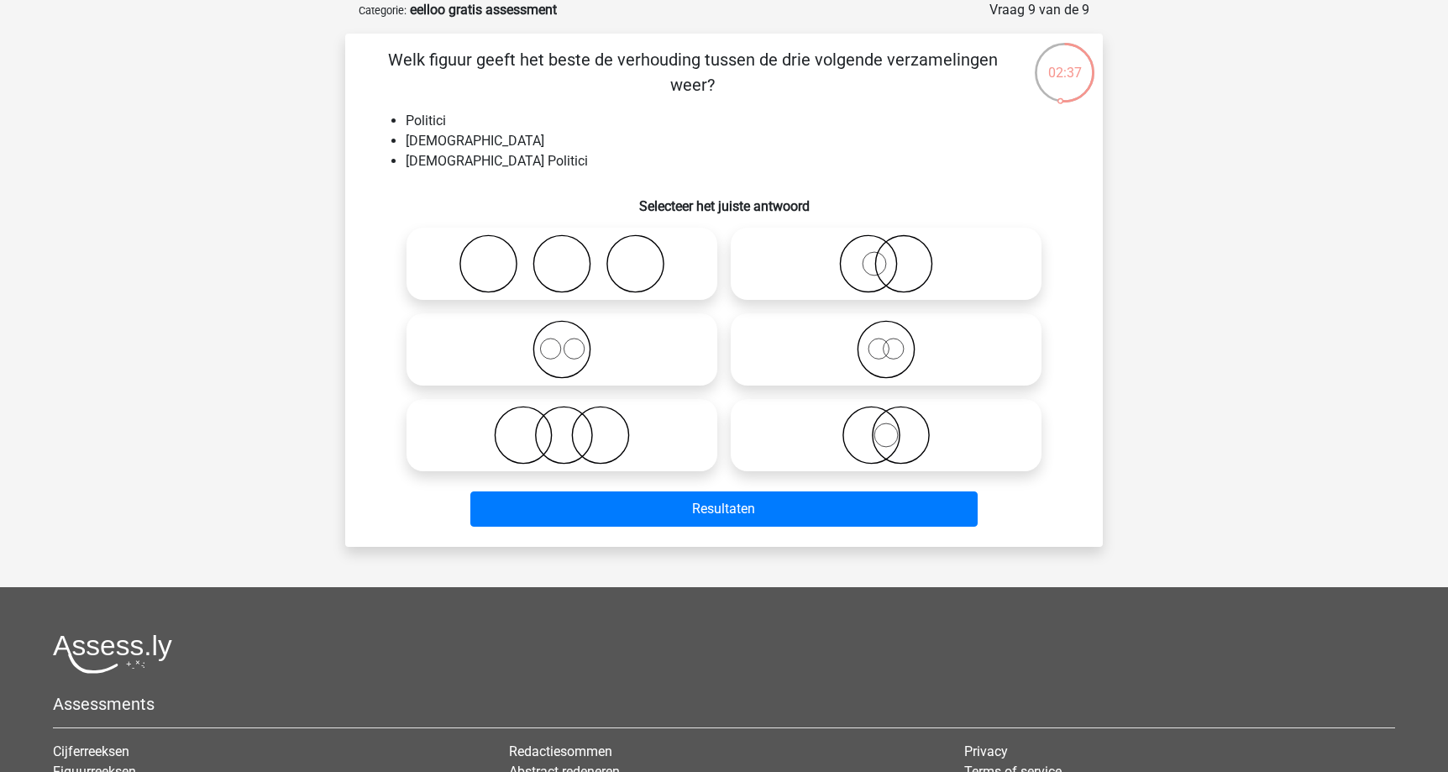
click at [760, 332] on icon at bounding box center [885, 349] width 297 height 59
click at [886, 332] on input "radio" at bounding box center [891, 335] width 11 height 11
radio input "true"
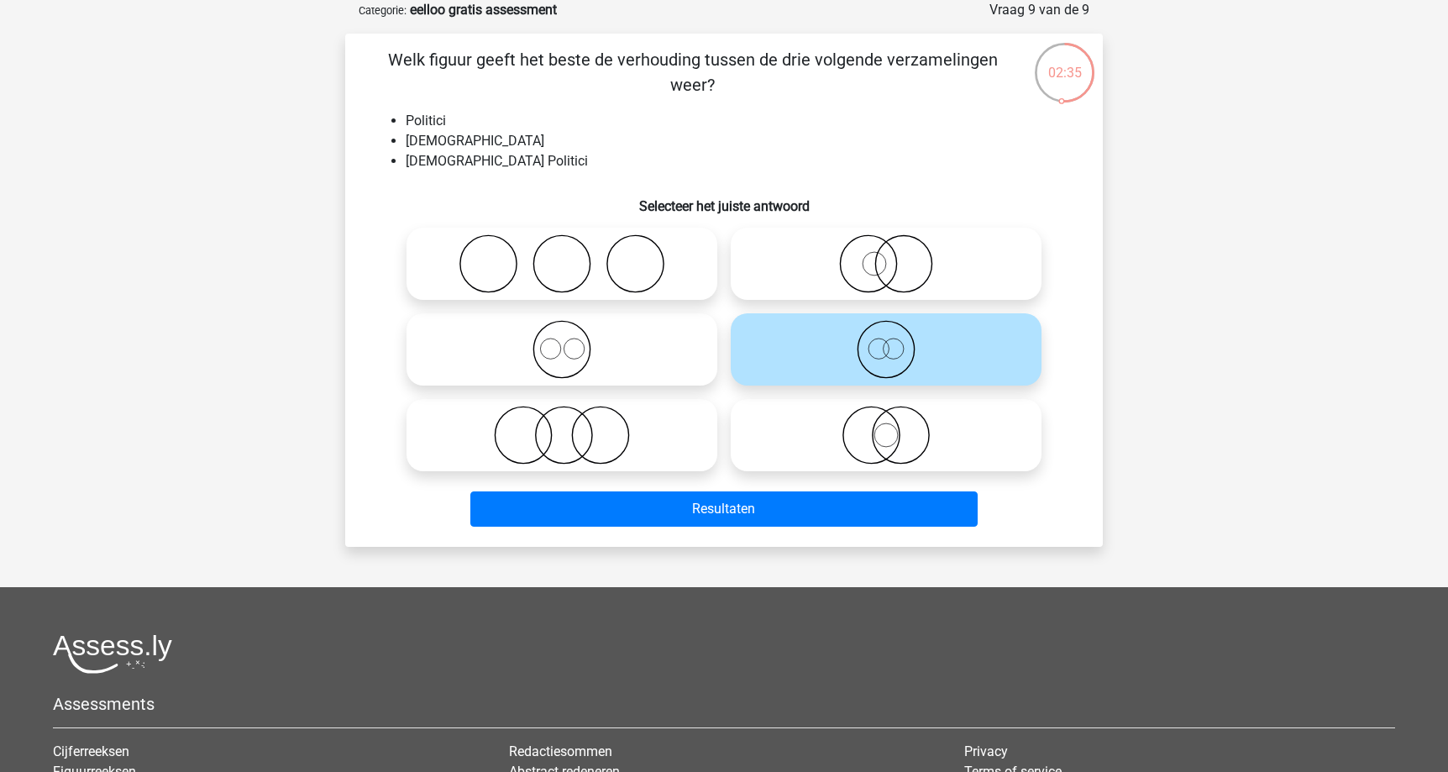
click at [686, 447] on icon at bounding box center [561, 435] width 297 height 59
click at [573, 427] on input "radio" at bounding box center [567, 421] width 11 height 11
radio input "true"
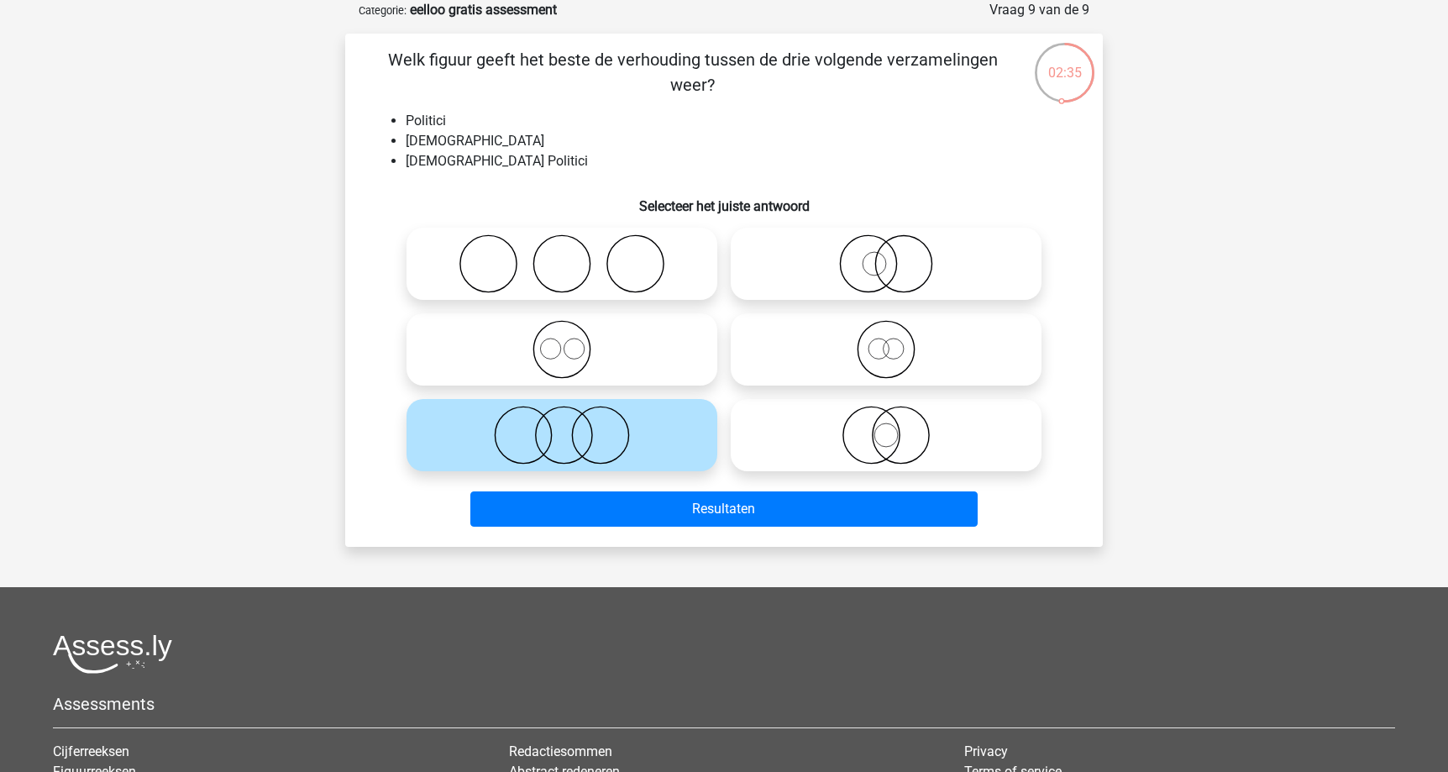
click at [799, 365] on icon at bounding box center [885, 349] width 297 height 59
click at [886, 341] on input "radio" at bounding box center [891, 335] width 11 height 11
radio input "true"
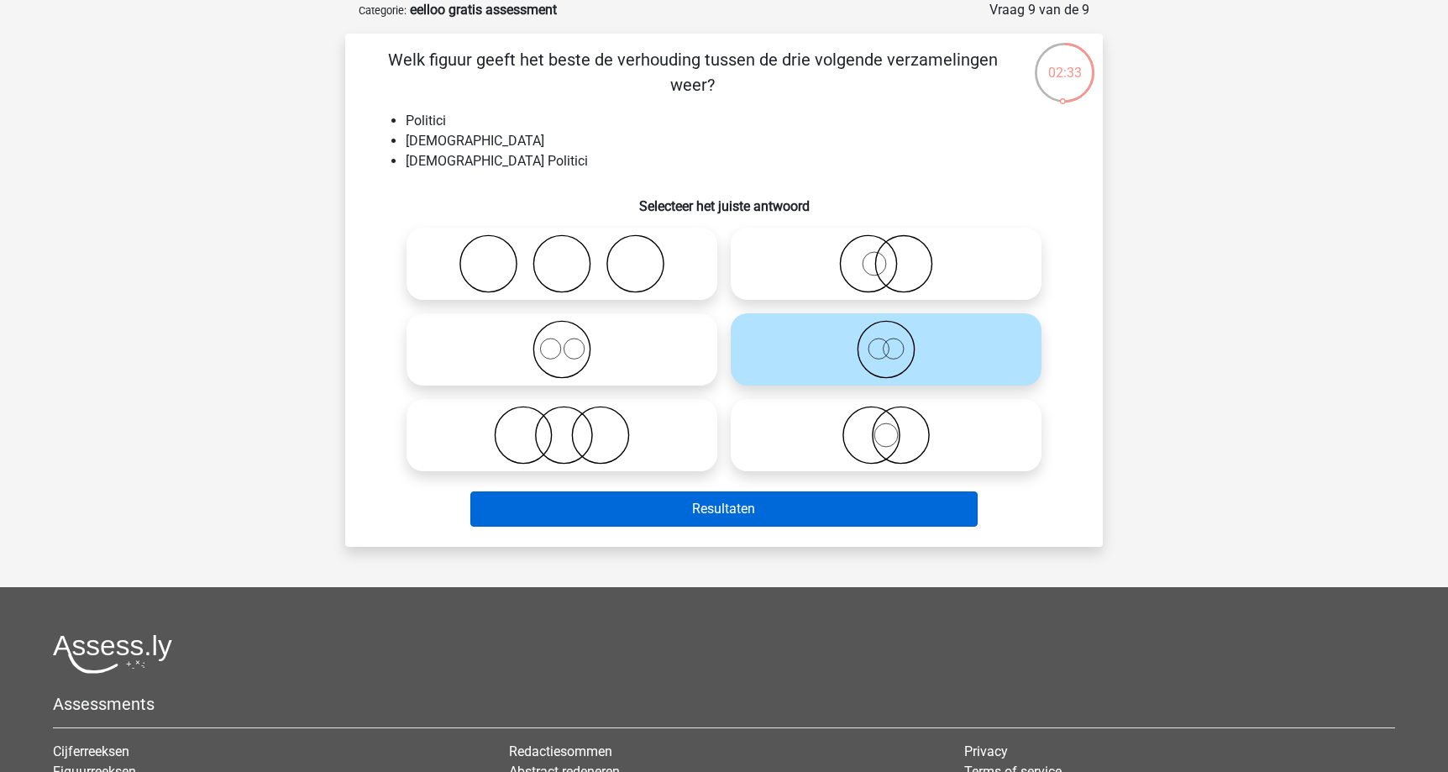
click at [758, 506] on button "Resultaten" at bounding box center [724, 508] width 508 height 35
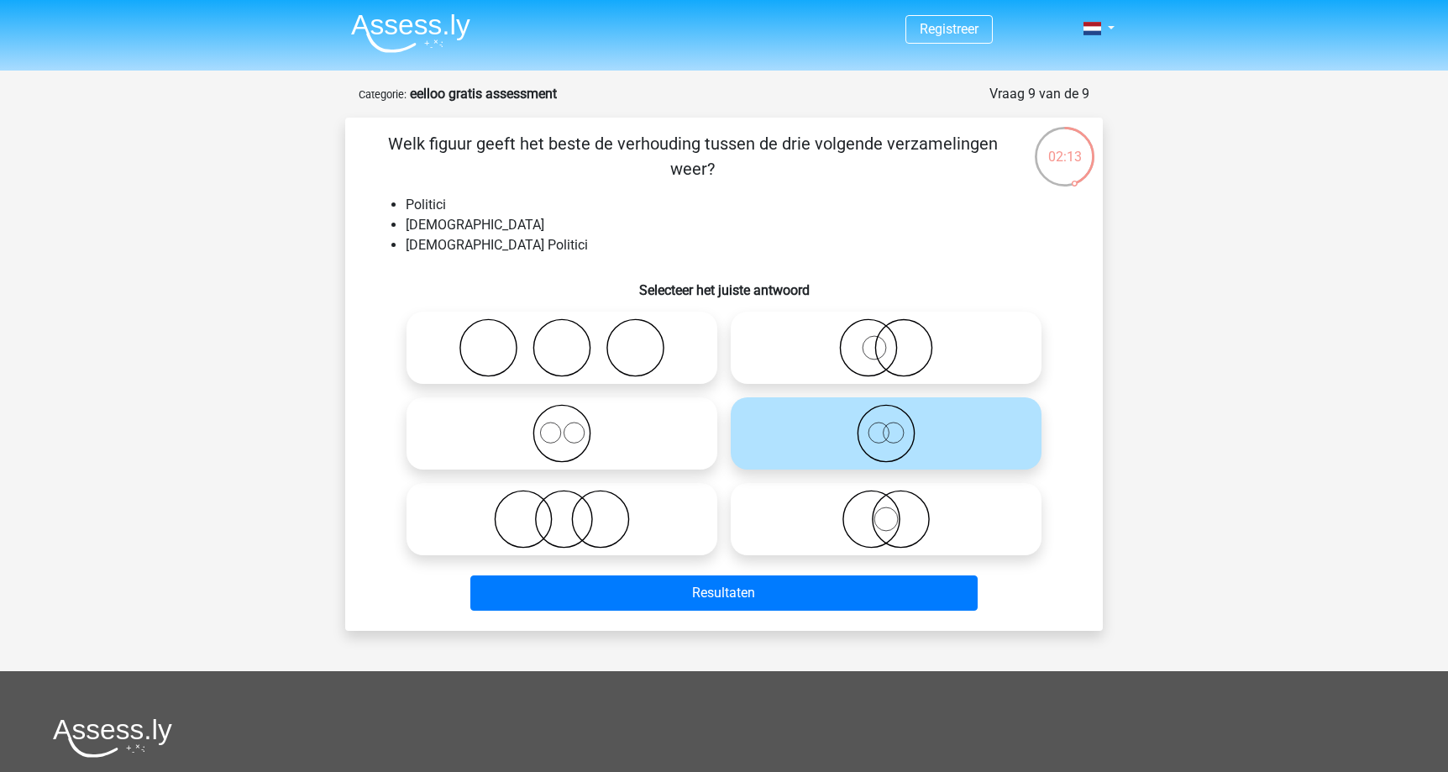
scroll to position [0, 0]
click at [423, 11] on li at bounding box center [404, 30] width 133 height 46
click at [414, 42] on img at bounding box center [410, 32] width 119 height 39
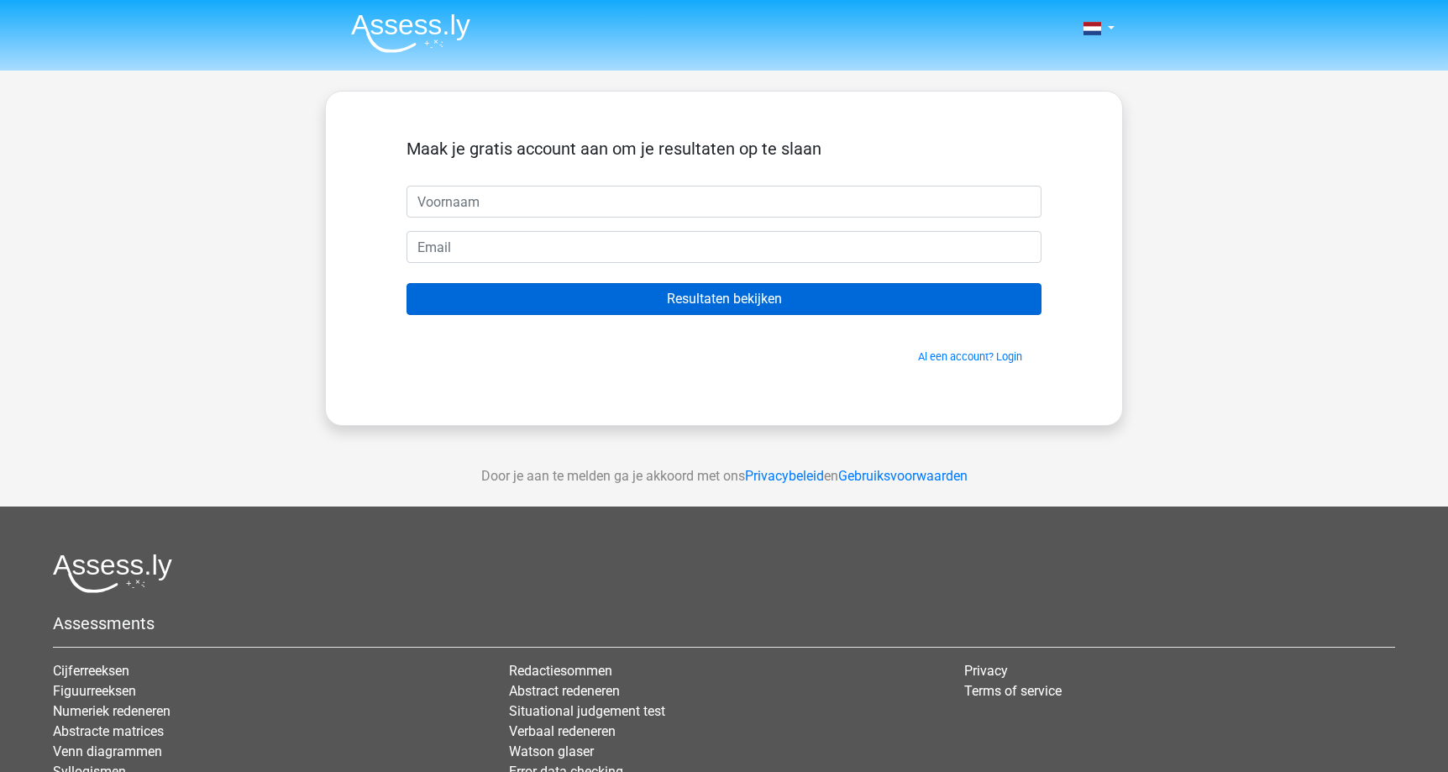
click at [672, 302] on input "Resultaten bekijken" at bounding box center [723, 299] width 635 height 32
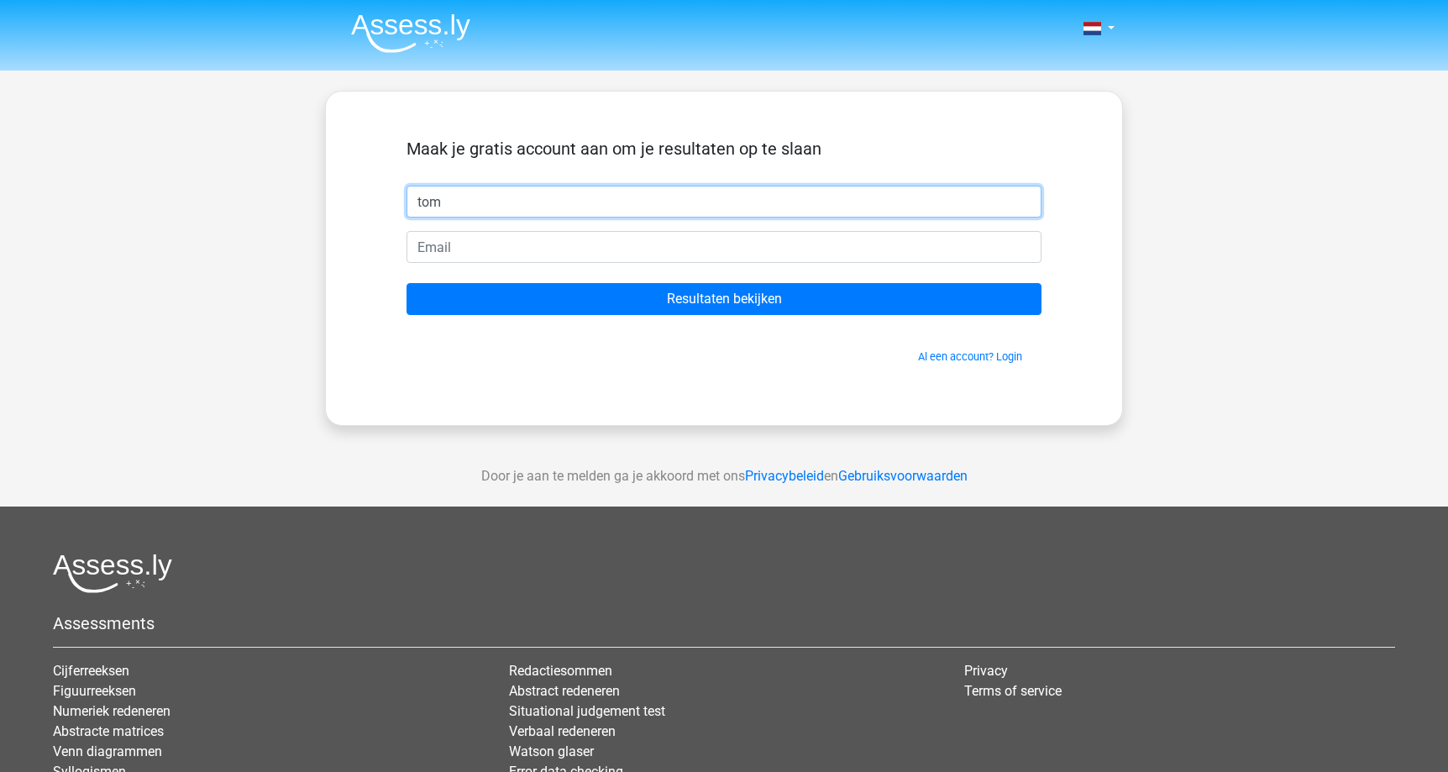
type input "tom"
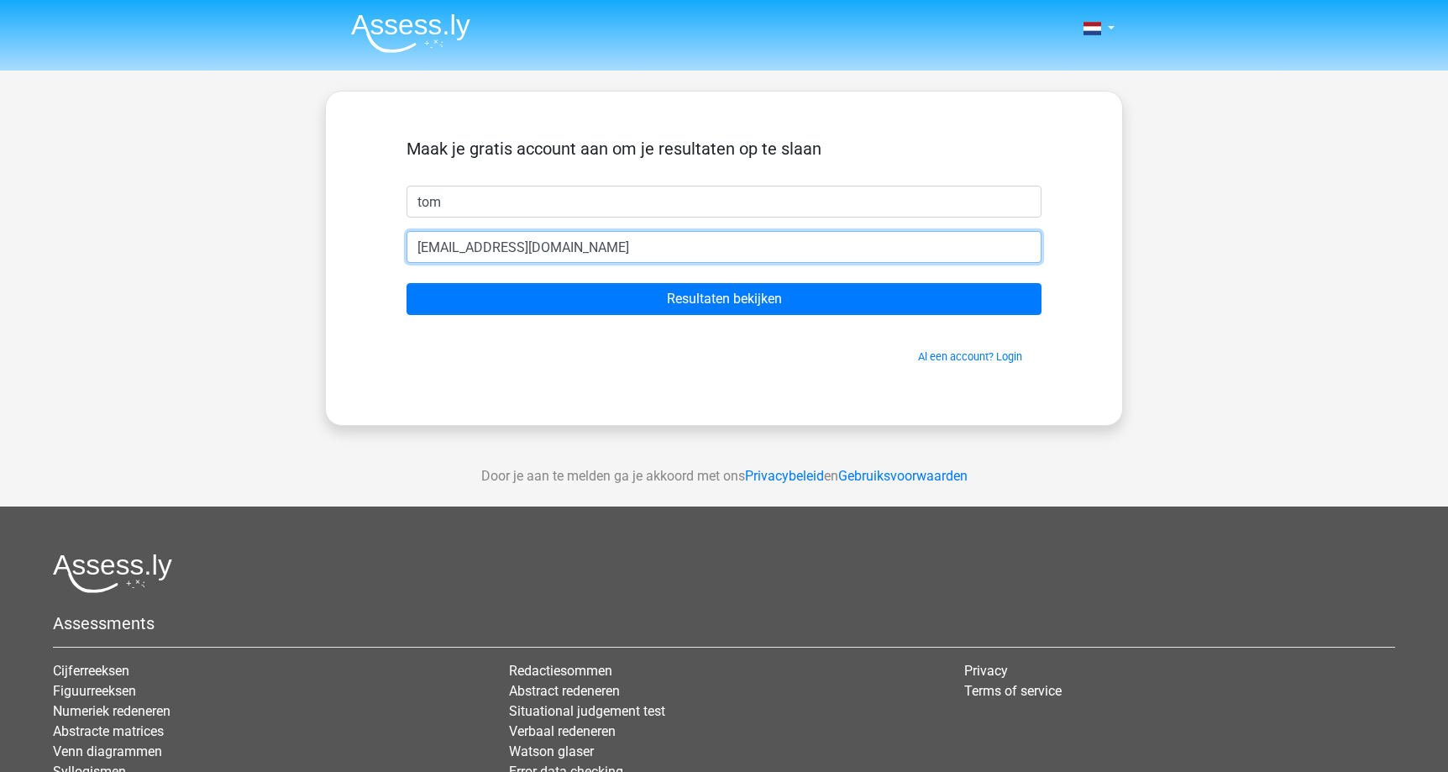
type input "104373@hr.nl"
click at [724, 299] on input "Resultaten bekijken" at bounding box center [723, 299] width 635 height 32
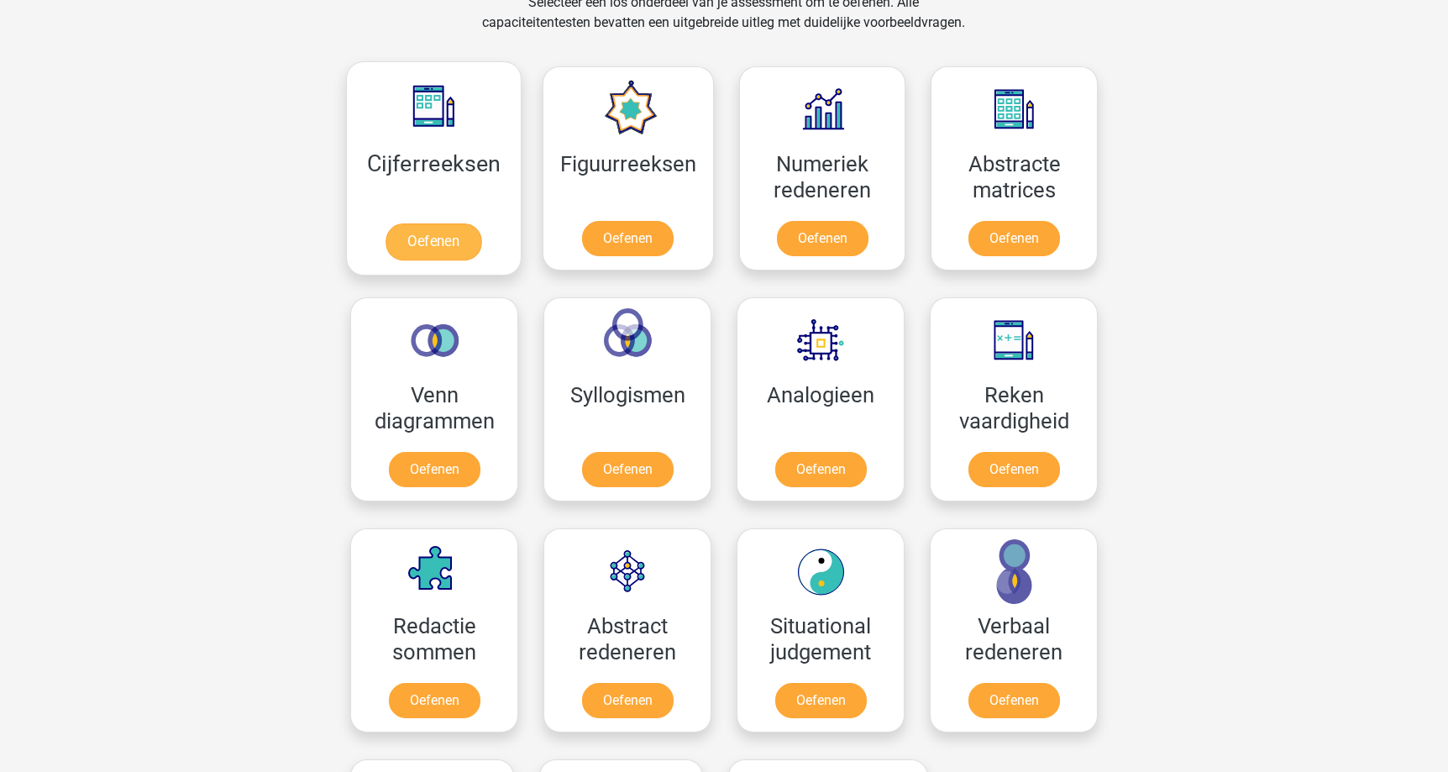
scroll to position [722, 0]
